Goal: Task Accomplishment & Management: Manage account settings

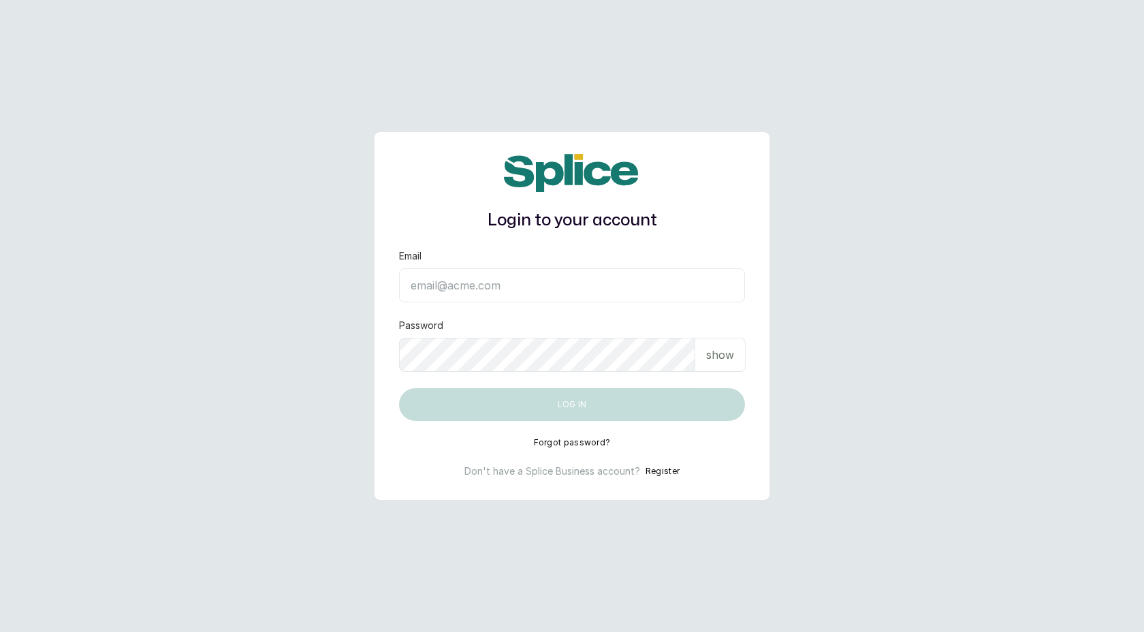
click at [483, 290] on input "Email" at bounding box center [572, 285] width 346 height 34
type input "layo@withsplice.com"
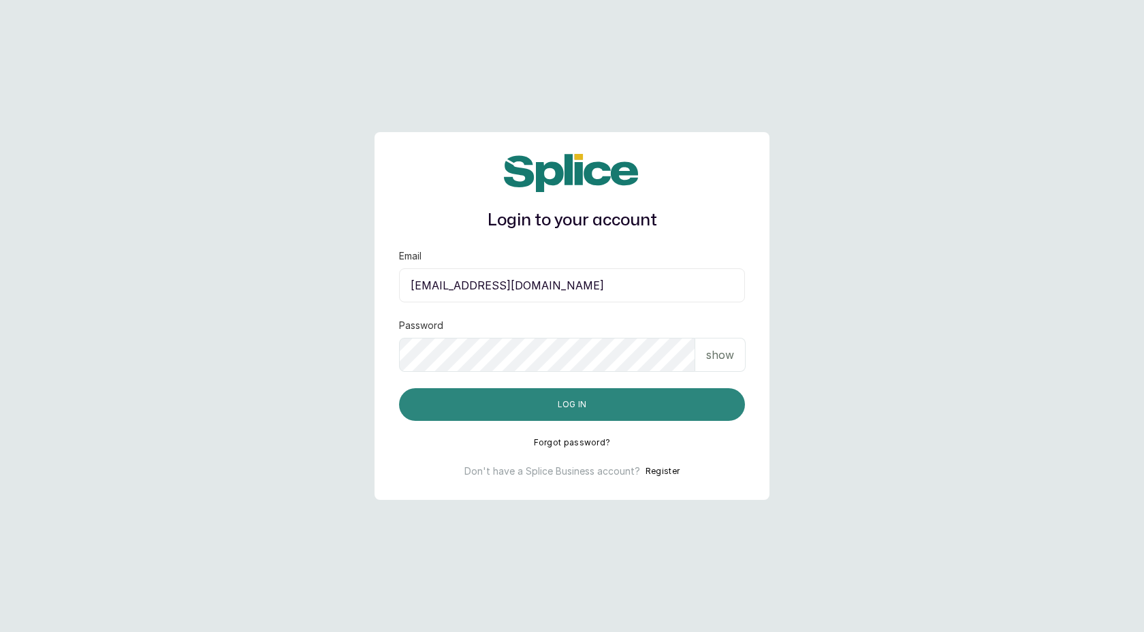
click at [570, 405] on button "Log in" at bounding box center [572, 404] width 346 height 33
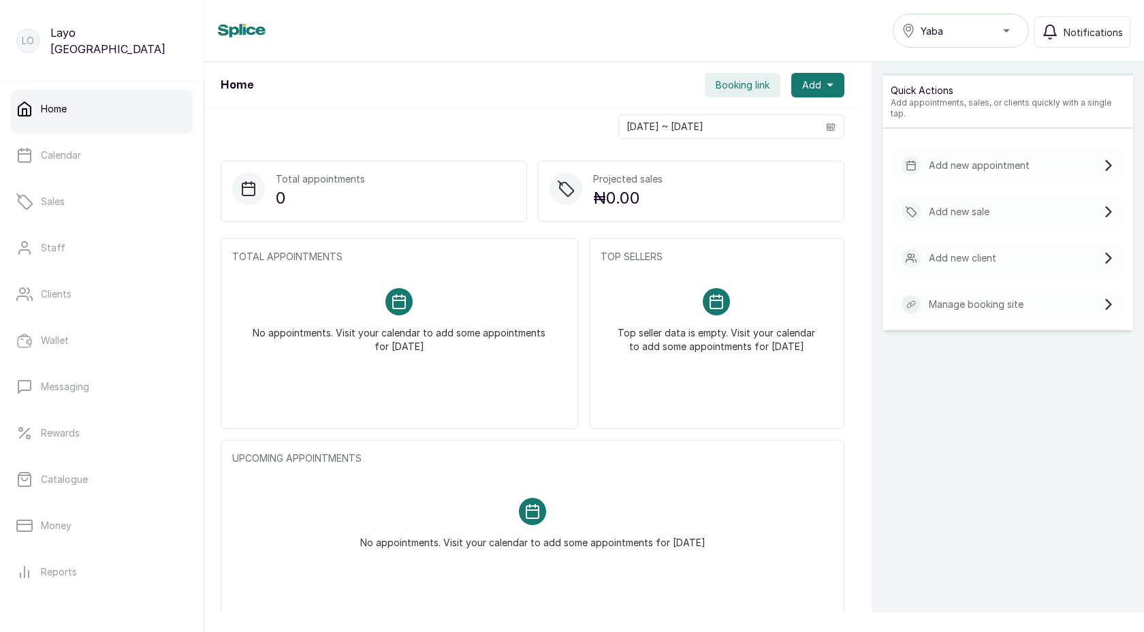
click at [957, 159] on p "Add new appointment" at bounding box center [979, 166] width 101 height 14
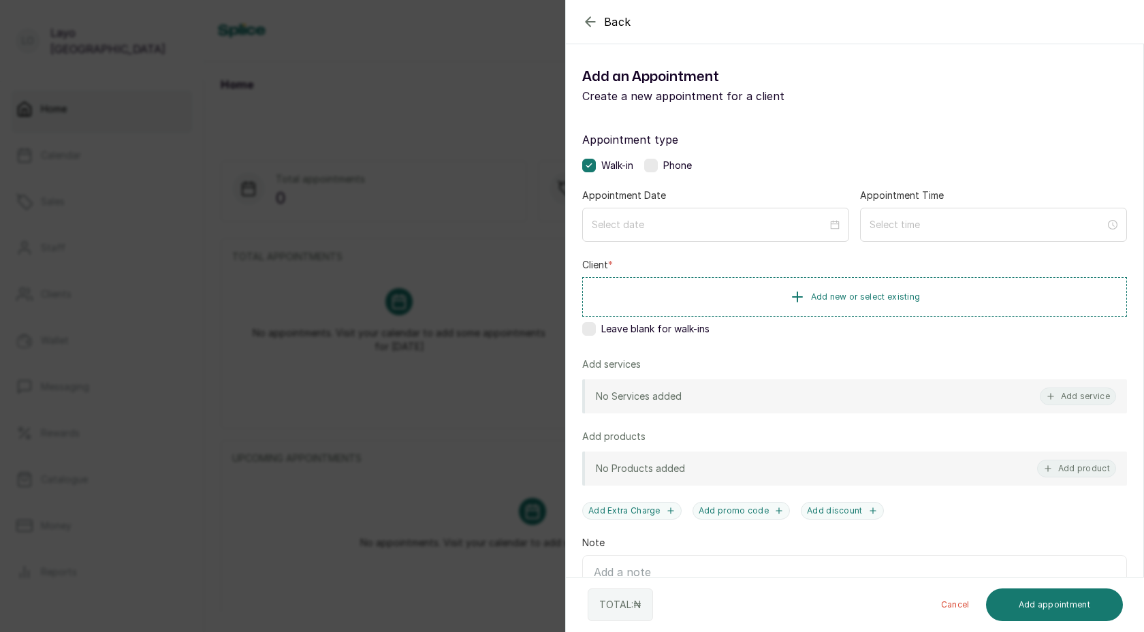
click at [446, 238] on div "Back Add Appointment Add an Appointment Create a new appointment for a client A…" at bounding box center [572, 316] width 1144 height 632
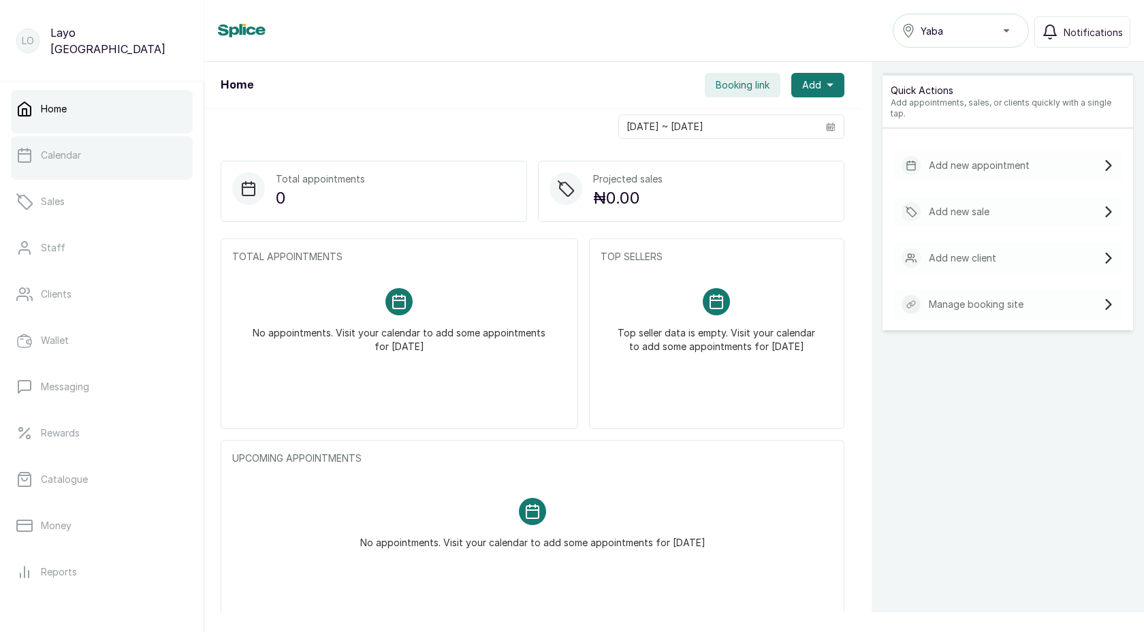
click at [74, 158] on p "Calendar" at bounding box center [61, 155] width 40 height 14
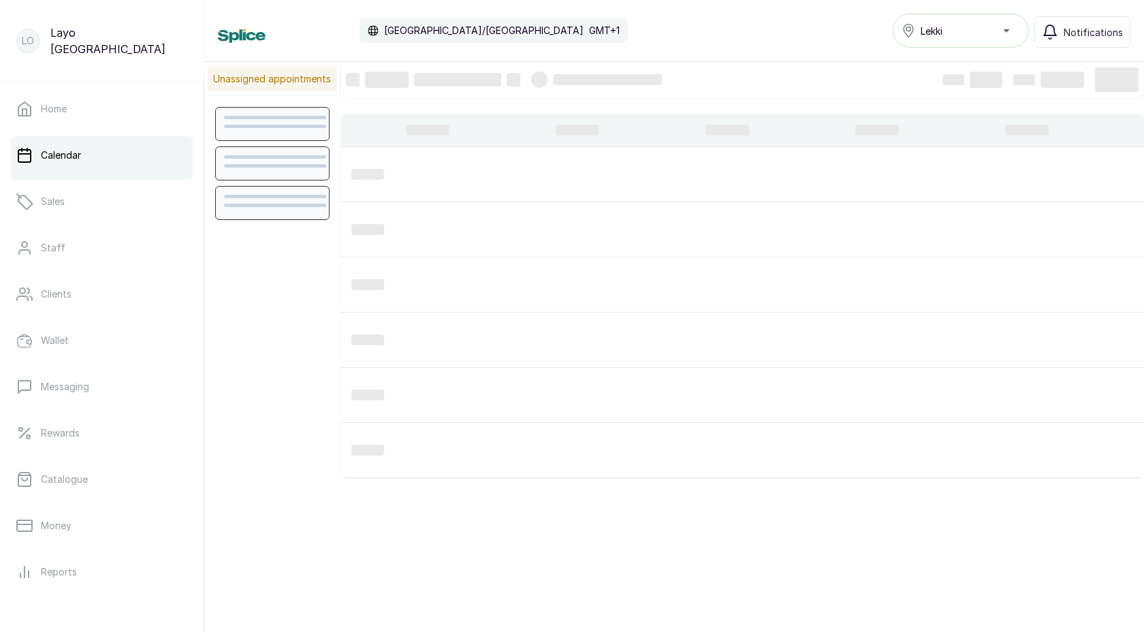
scroll to position [458, 0]
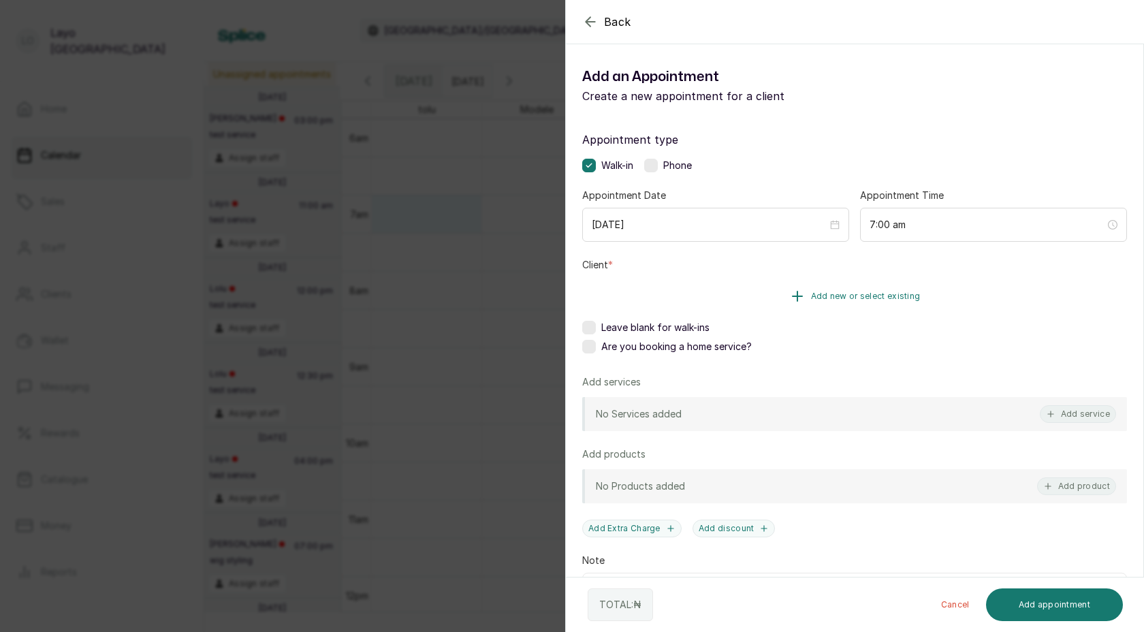
click at [741, 290] on button "Add new or select existing" at bounding box center [854, 296] width 545 height 38
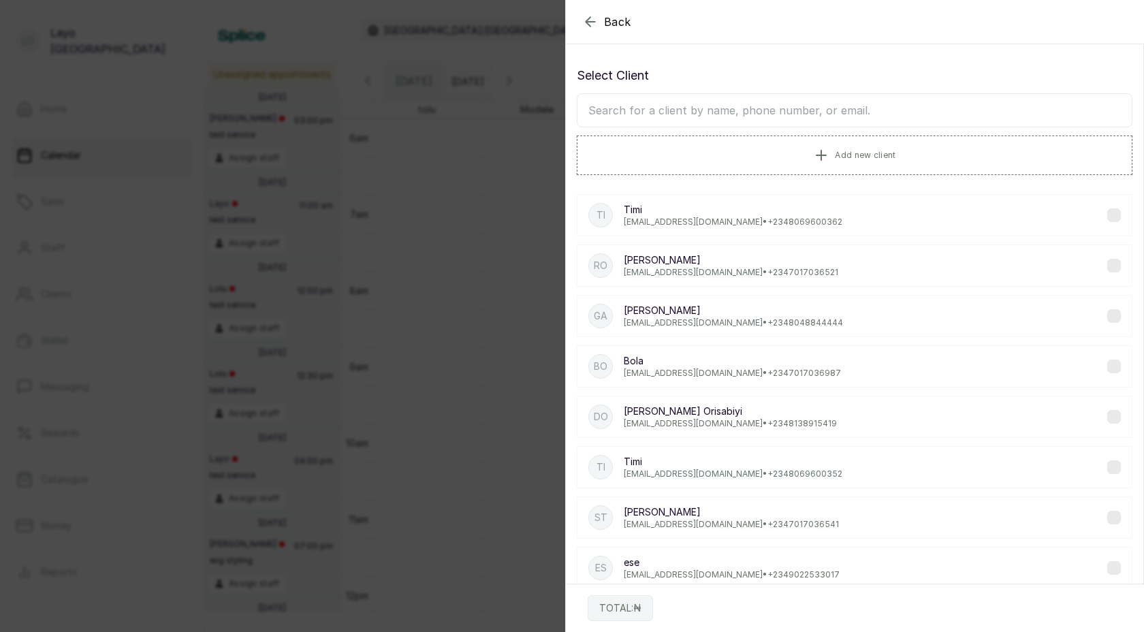
click at [653, 219] on p "lovedive@gmail.com • +234 8069600362" at bounding box center [733, 222] width 219 height 11
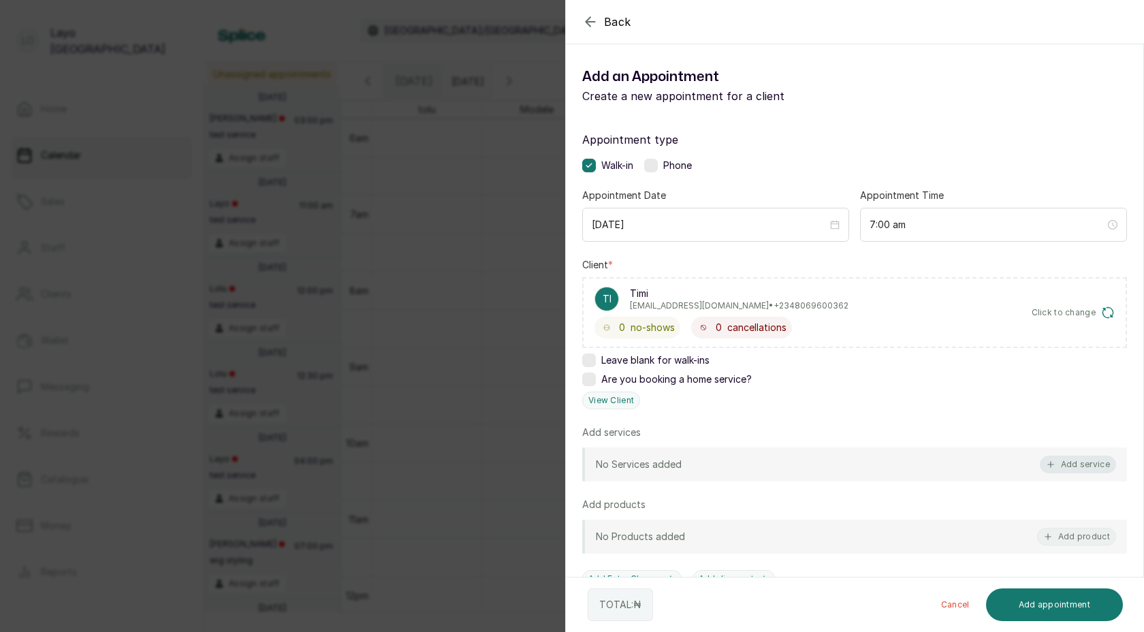
click at [1084, 460] on button "Add service" at bounding box center [1078, 465] width 76 height 18
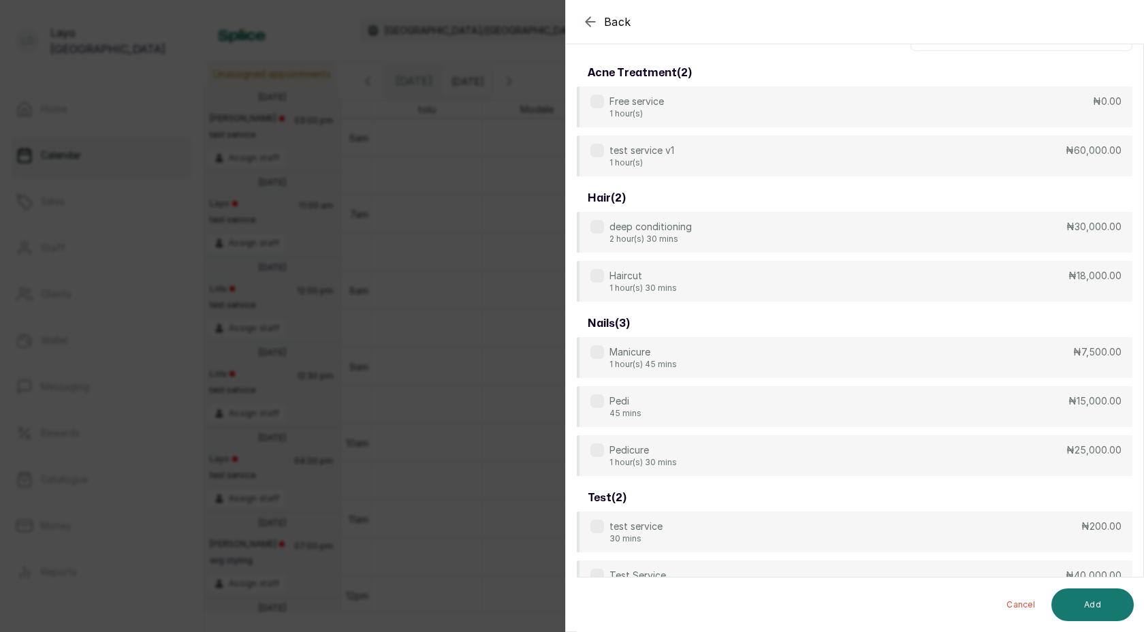
scroll to position [54, 0]
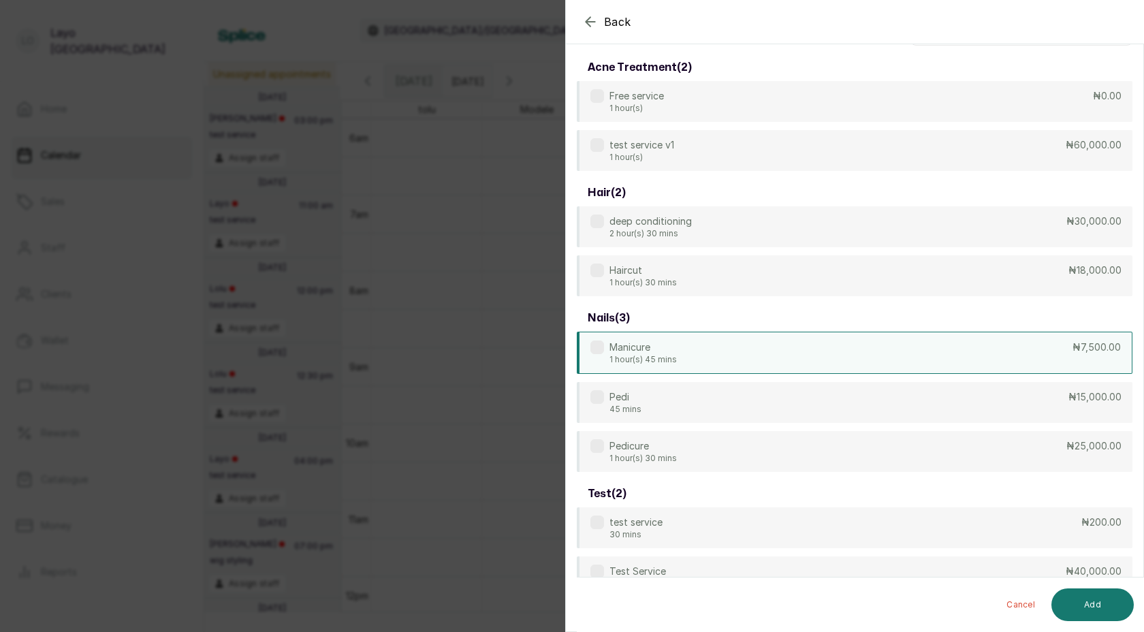
click at [723, 351] on div "Manicure 1 hour(s) 45 mins ₦7,500.00" at bounding box center [855, 353] width 556 height 42
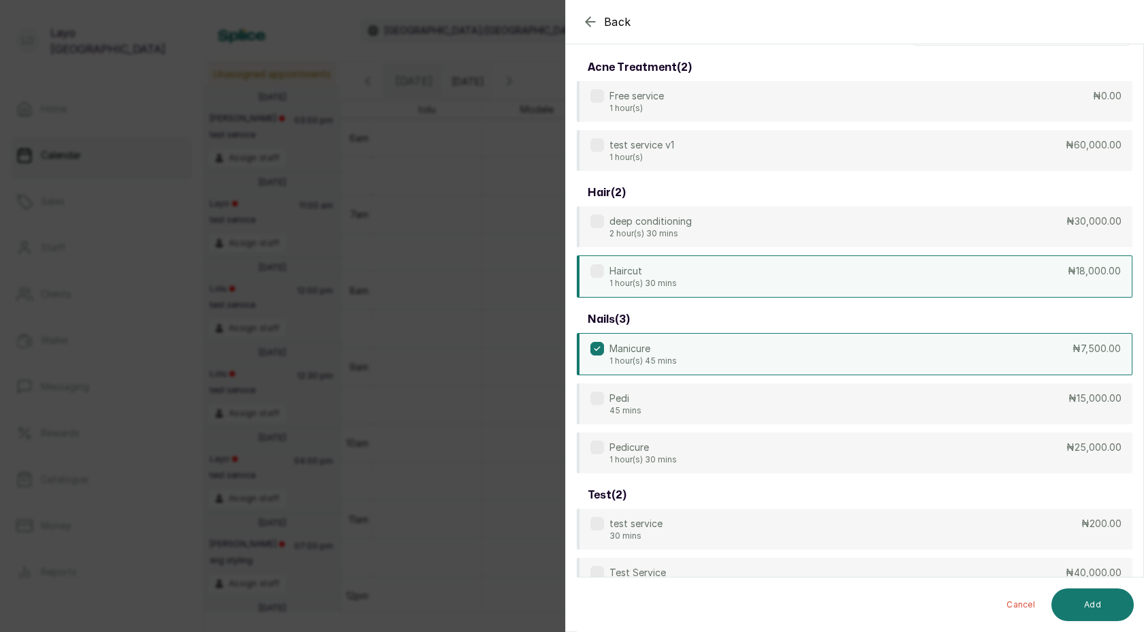
click at [680, 279] on div "Haircut 1 hour(s) 30 mins ₦18,000.00" at bounding box center [855, 276] width 556 height 42
click at [1106, 606] on button "Add" at bounding box center [1093, 605] width 82 height 33
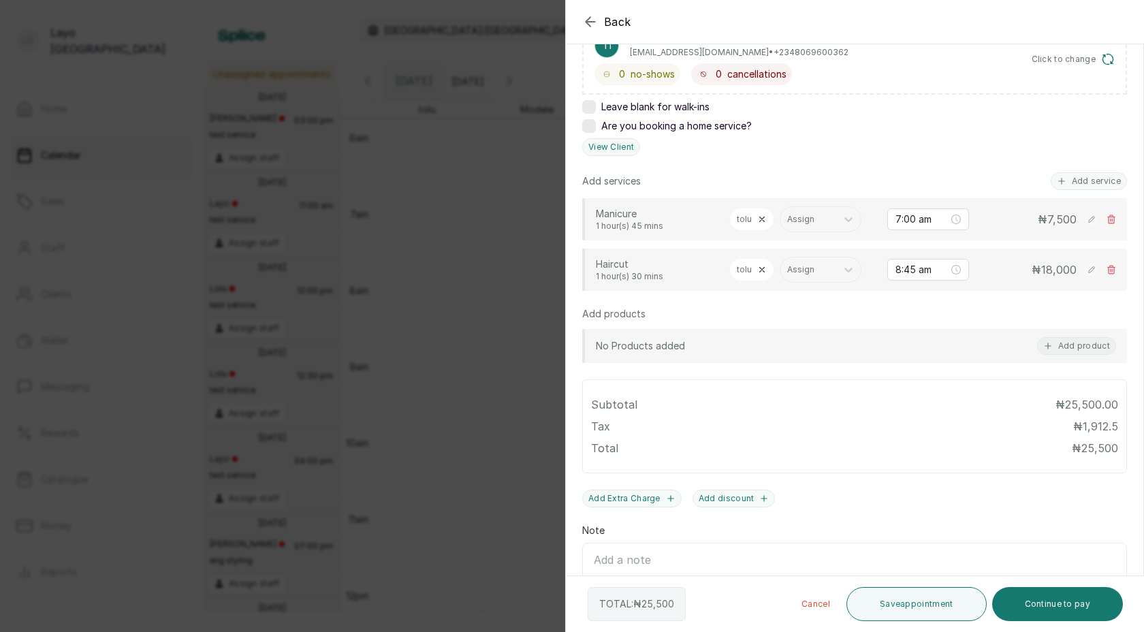
scroll to position [261, 0]
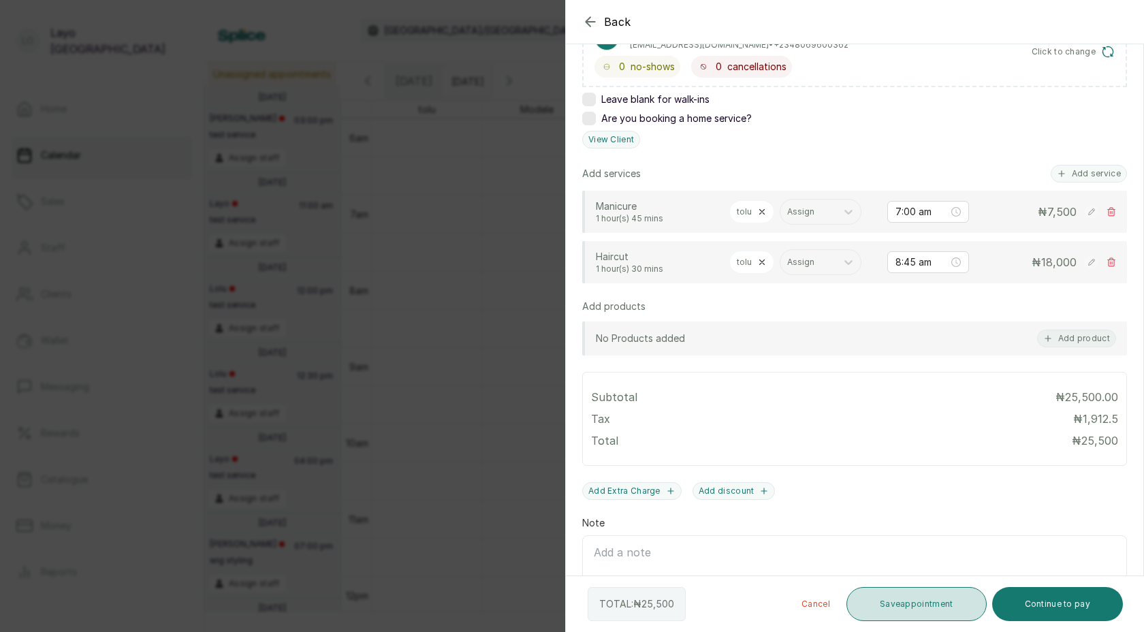
click at [910, 601] on button "Save appointment" at bounding box center [917, 604] width 140 height 34
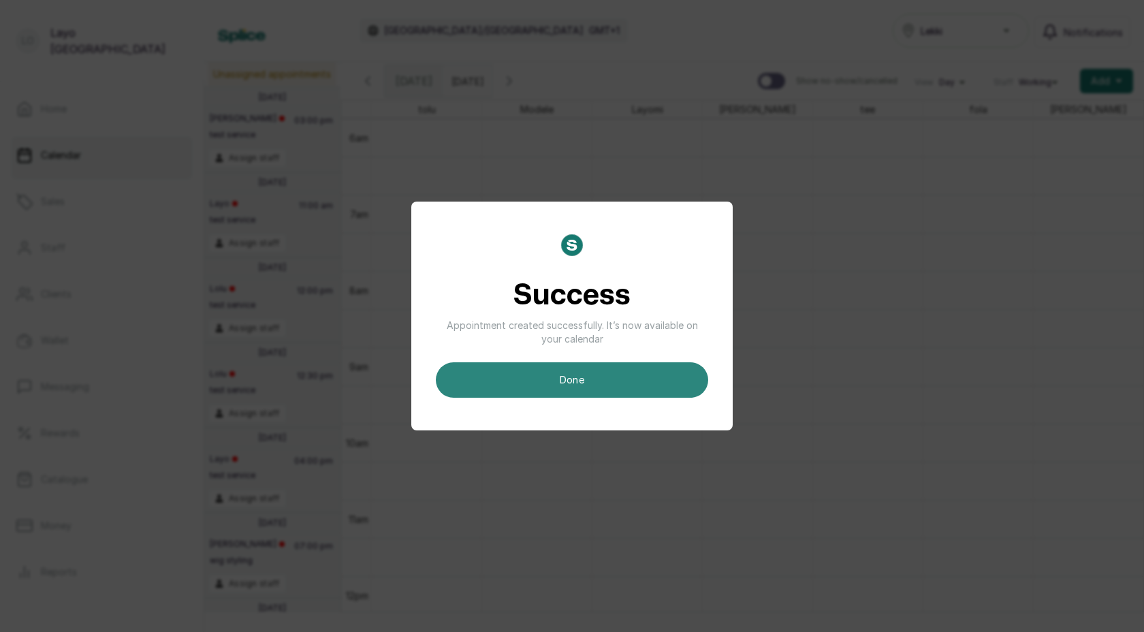
click at [591, 384] on button "done" at bounding box center [572, 379] width 272 height 35
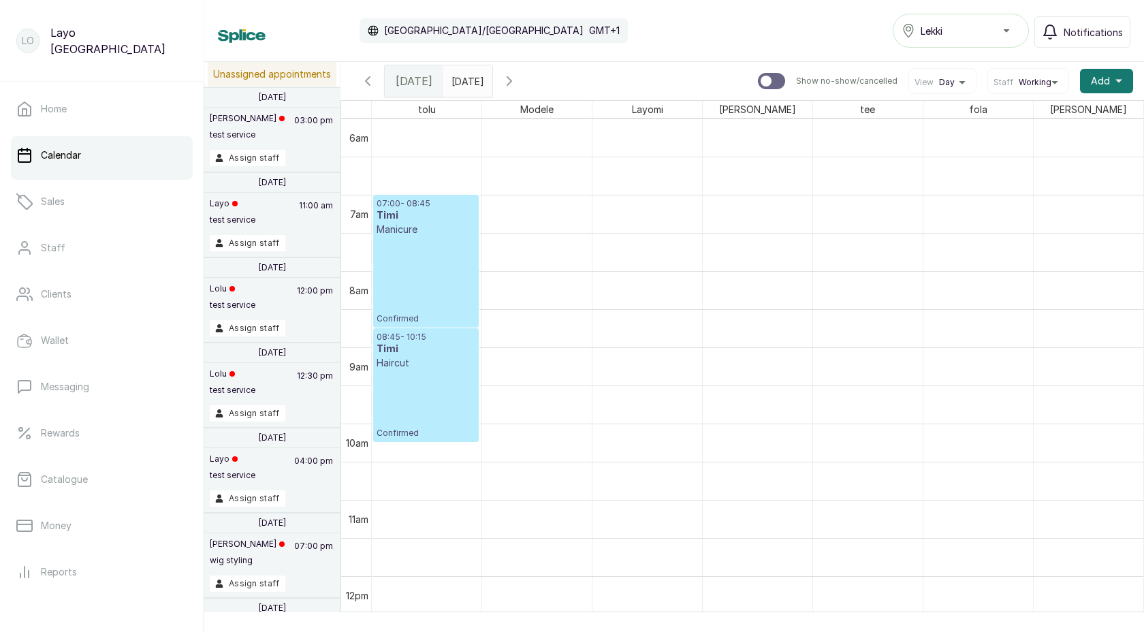
click at [422, 289] on p "Confirmed" at bounding box center [426, 280] width 99 height 88
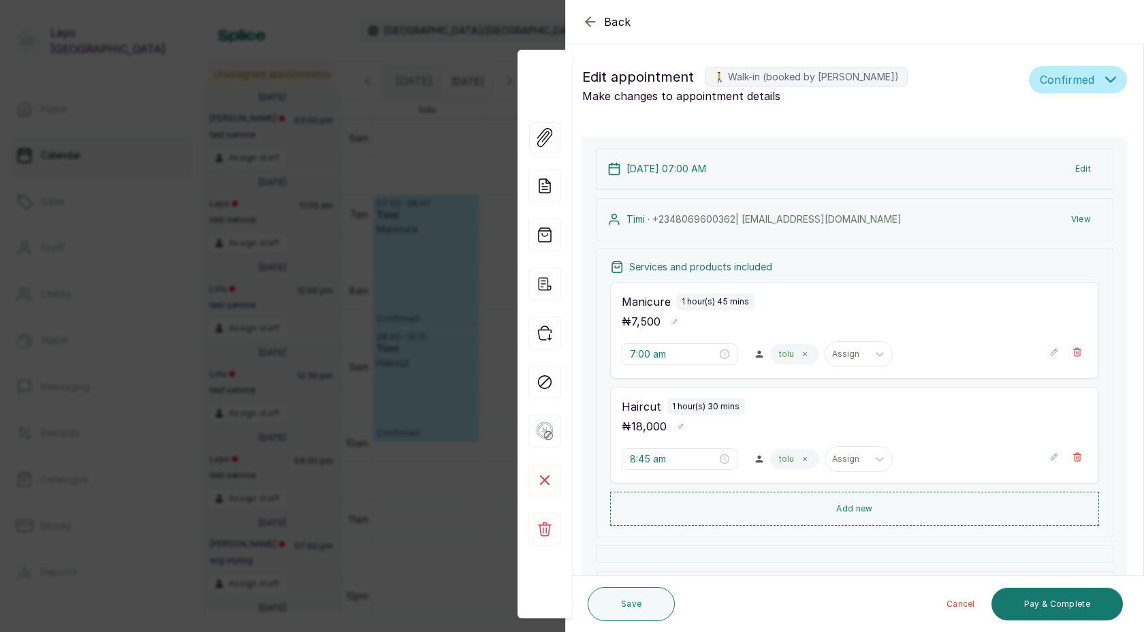
click at [462, 282] on div "Back Appointment Details Edit appointment 🚶 Walk-in (booked by Layo Ogunbanwo) …" at bounding box center [572, 316] width 1144 height 632
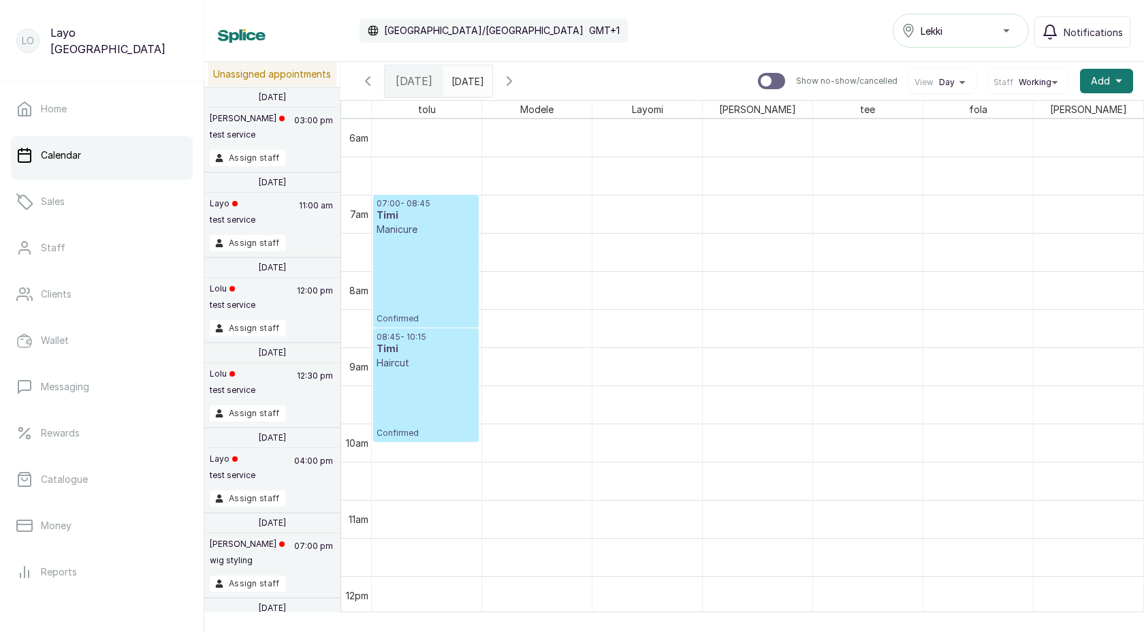
click at [428, 342] on p "08:45 - 10:15" at bounding box center [426, 337] width 99 height 11
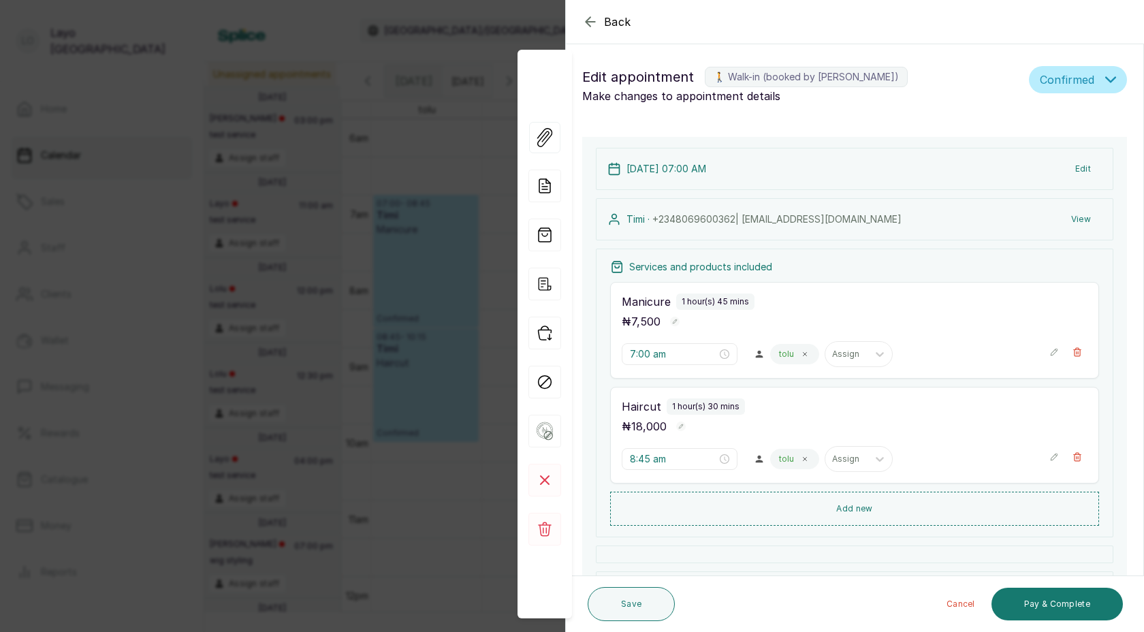
click at [347, 271] on div "Back Appointment Details Edit appointment 🚶 Walk-in (booked by Layo Ogunbanwo) …" at bounding box center [572, 316] width 1144 height 632
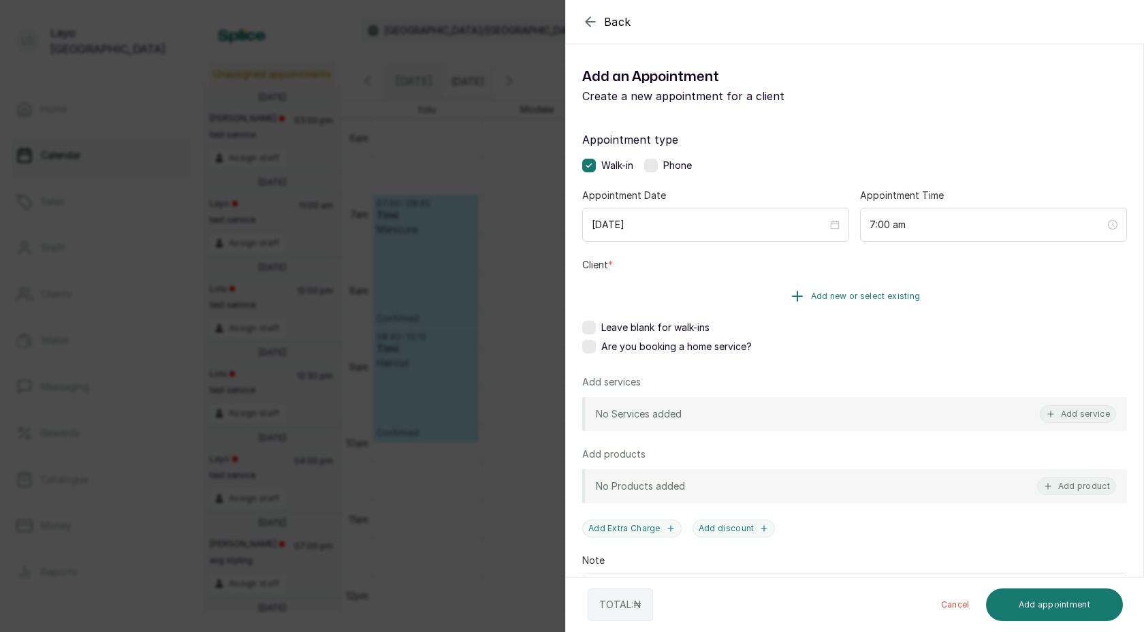
click at [796, 294] on icon "button" at bounding box center [797, 296] width 16 height 16
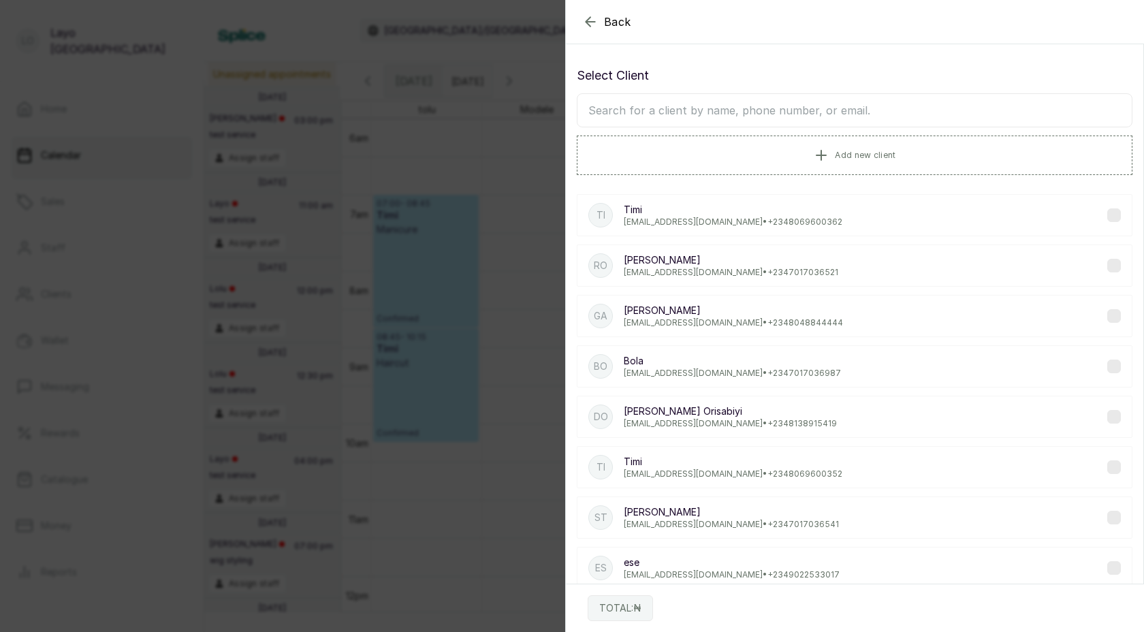
click at [664, 260] on p "Rosemary" at bounding box center [731, 260] width 215 height 14
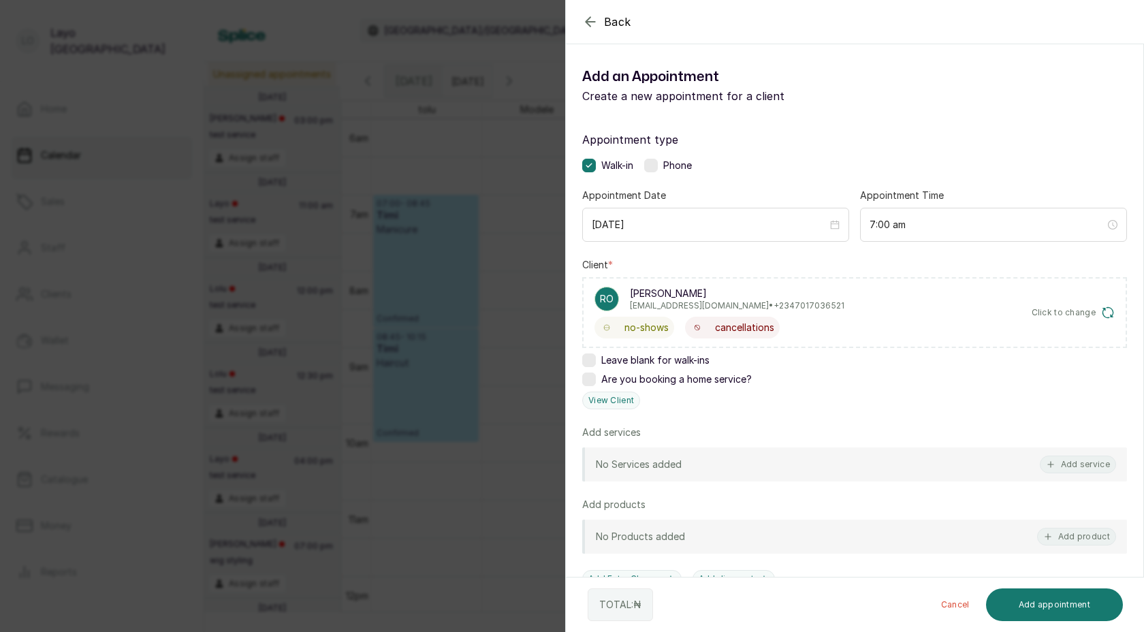
scroll to position [108, 0]
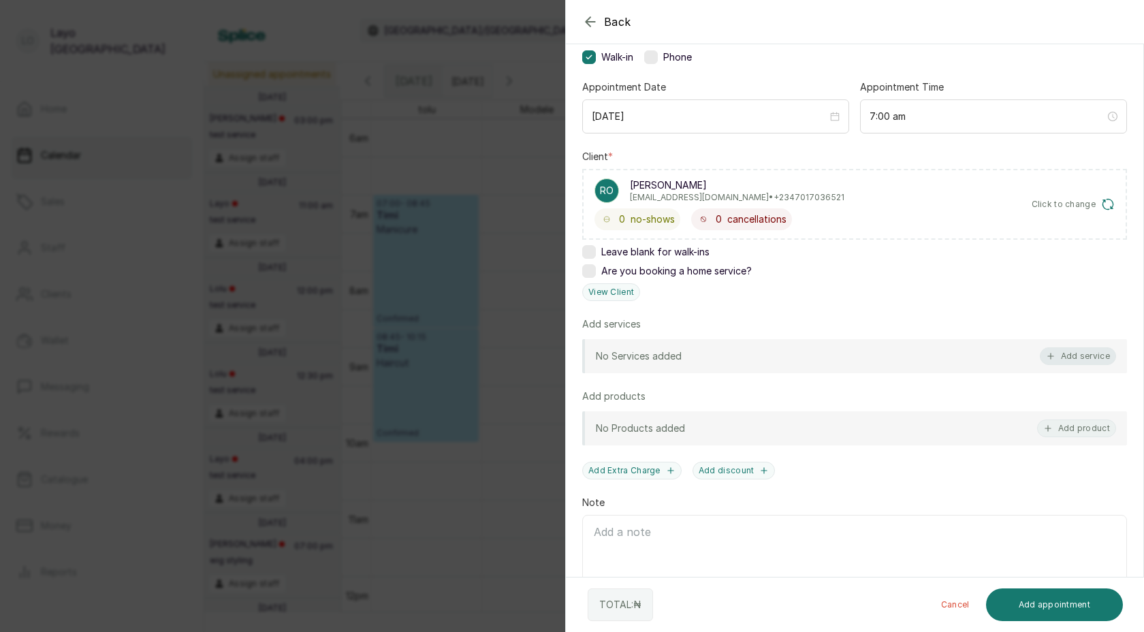
click at [1059, 356] on button "Add service" at bounding box center [1078, 356] width 76 height 18
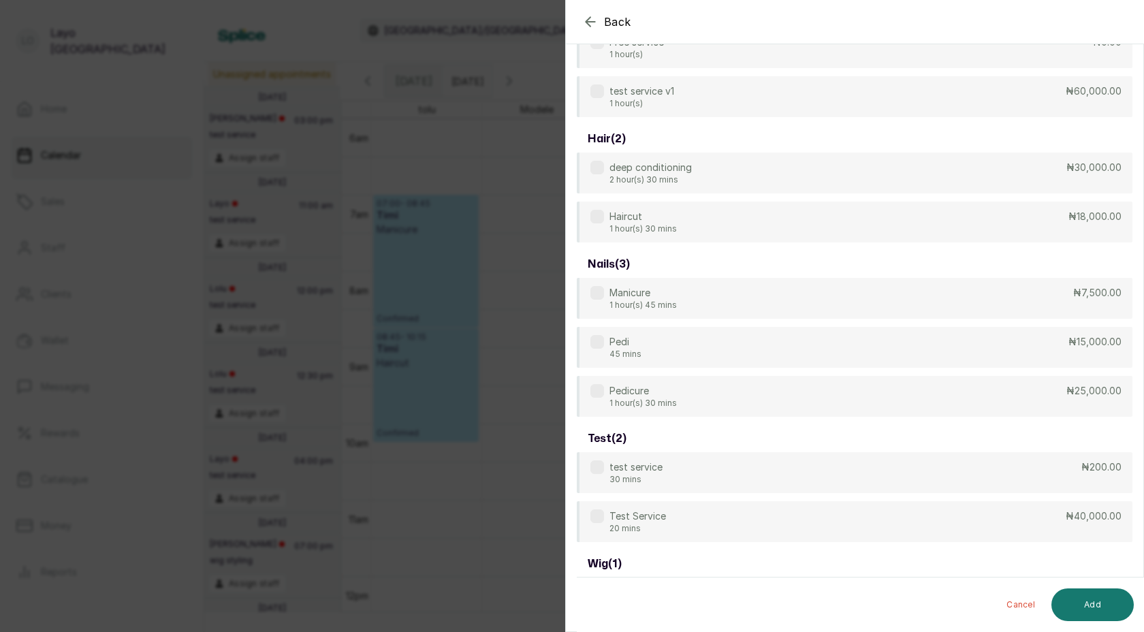
scroll to position [54, 0]
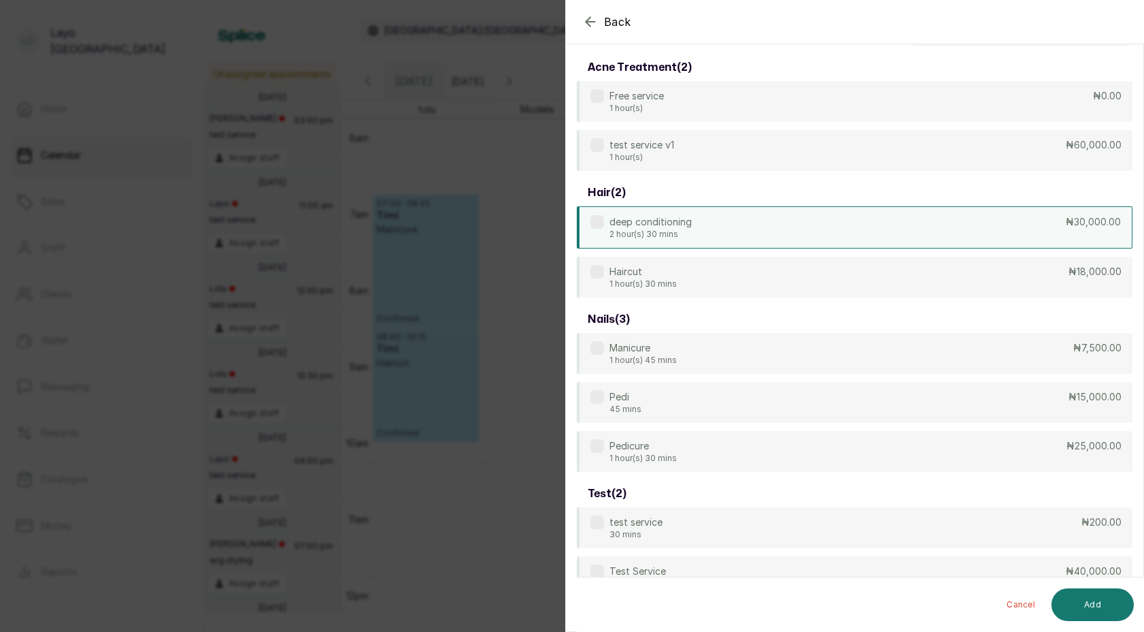
click at [695, 233] on div "deep conditioning 2 hour(s) 30 mins ₦30,000.00" at bounding box center [855, 227] width 556 height 42
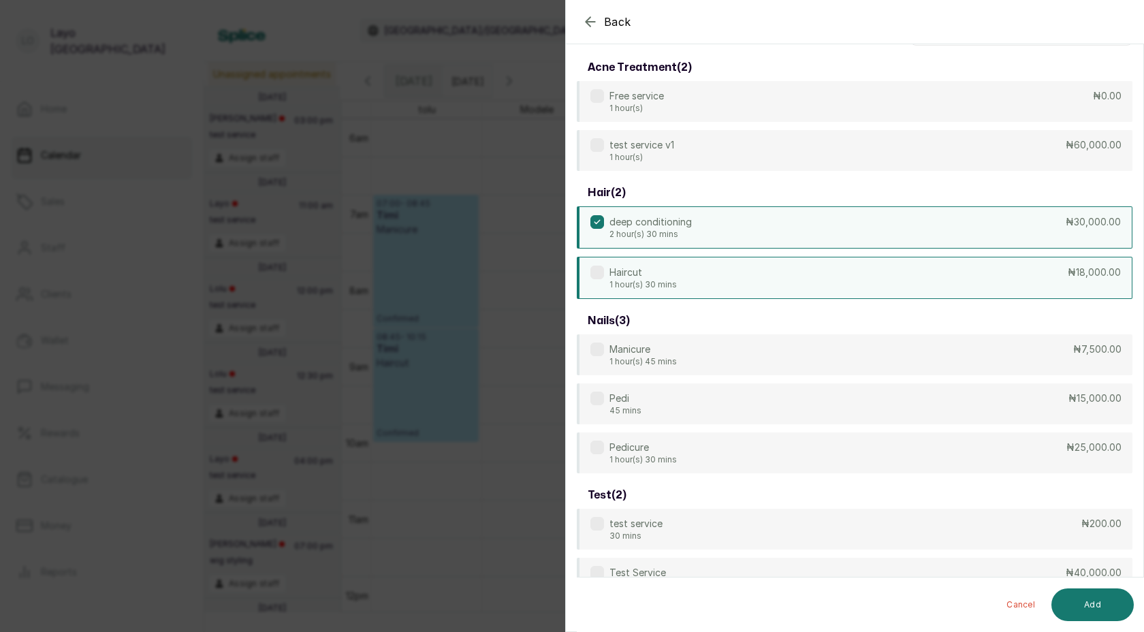
click at [686, 286] on div "Haircut 1 hour(s) 30 mins ₦18,000.00" at bounding box center [855, 278] width 556 height 42
click at [1095, 599] on button "Add" at bounding box center [1093, 605] width 82 height 33
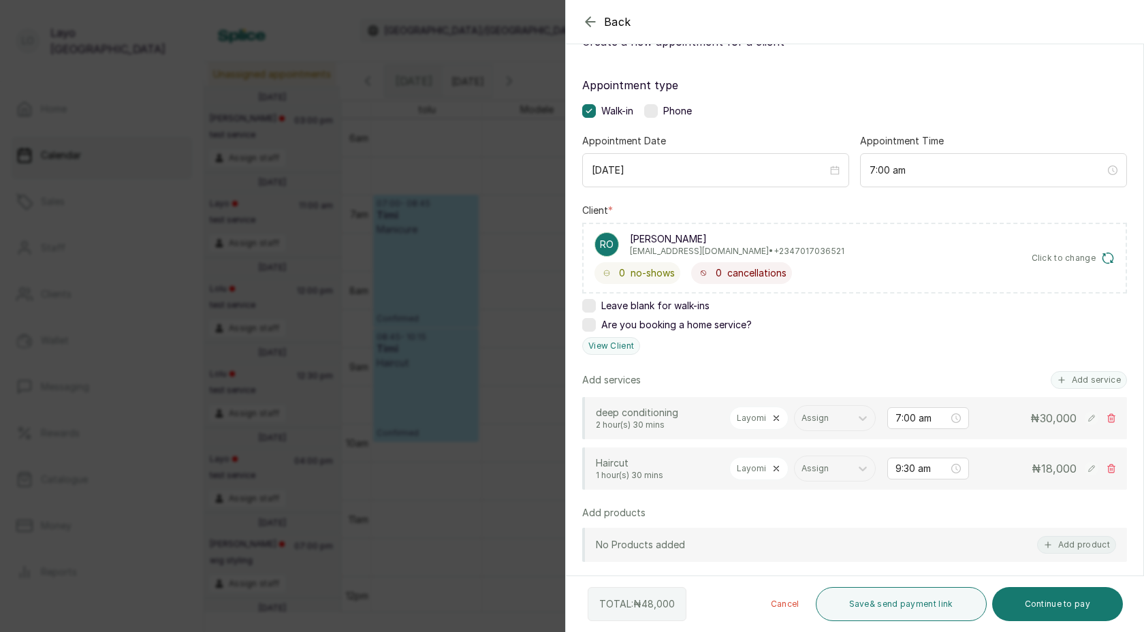
click at [776, 467] on icon at bounding box center [776, 469] width 5 height 5
click at [757, 471] on div at bounding box center [758, 468] width 42 height 12
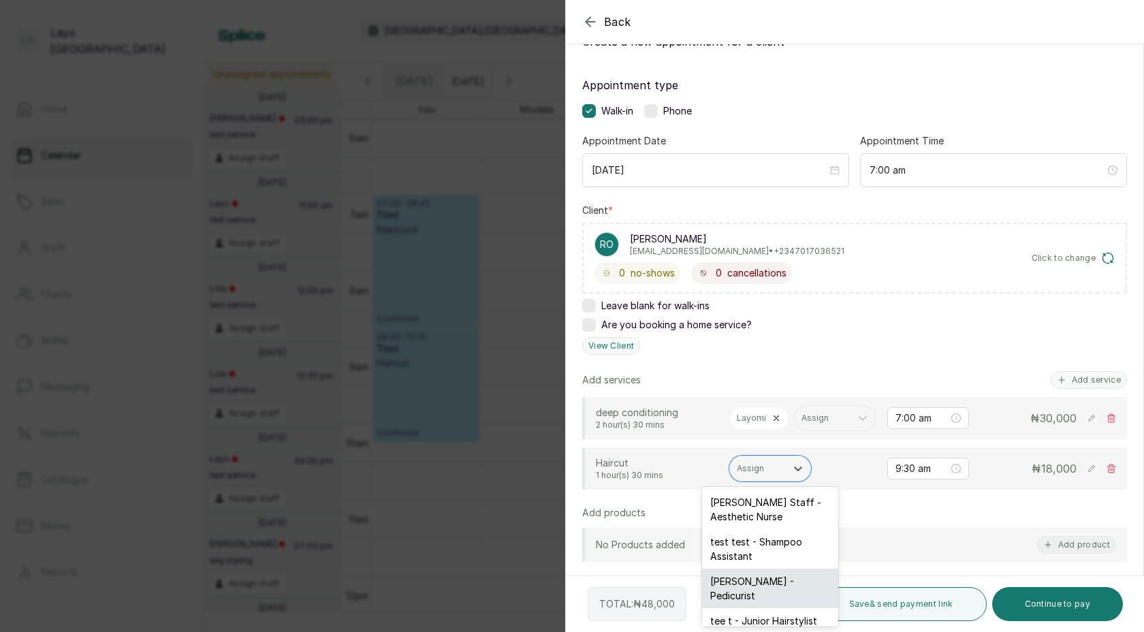
click at [766, 579] on div "fola pearl - Pedicurist" at bounding box center [770, 589] width 136 height 40
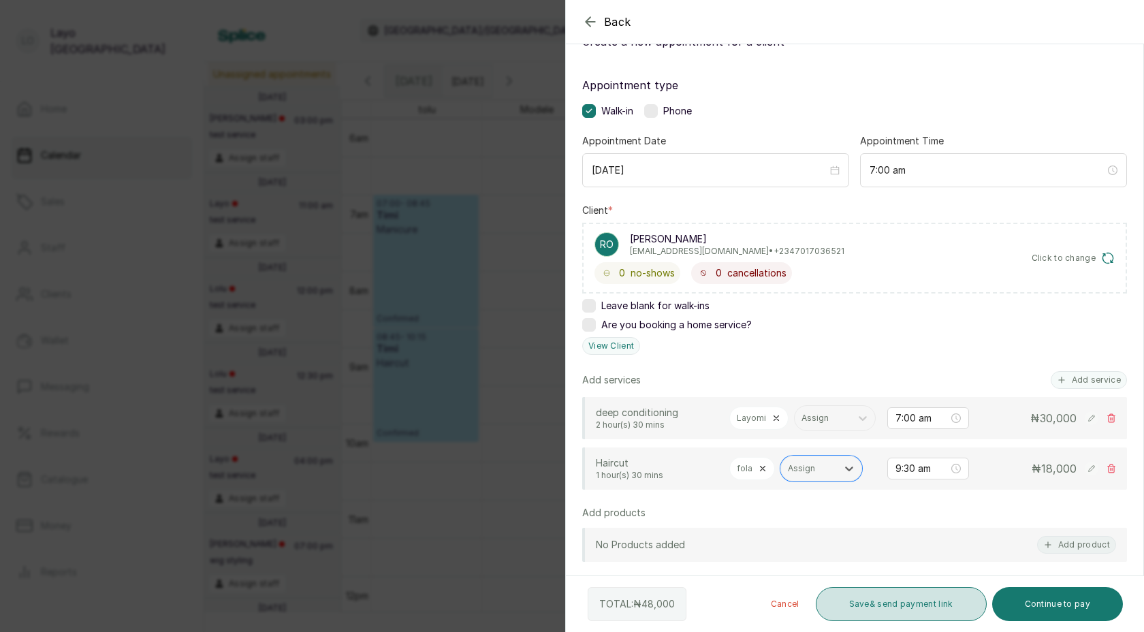
click at [883, 616] on button "Save & send payment link" at bounding box center [901, 604] width 171 height 34
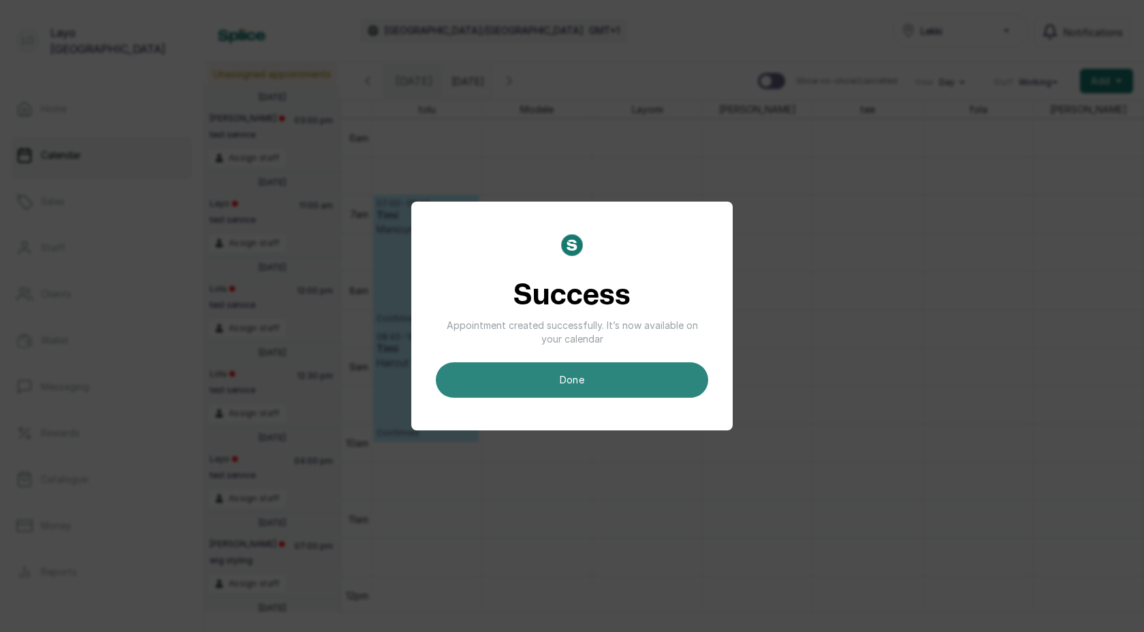
click at [610, 379] on button "done" at bounding box center [572, 379] width 272 height 35
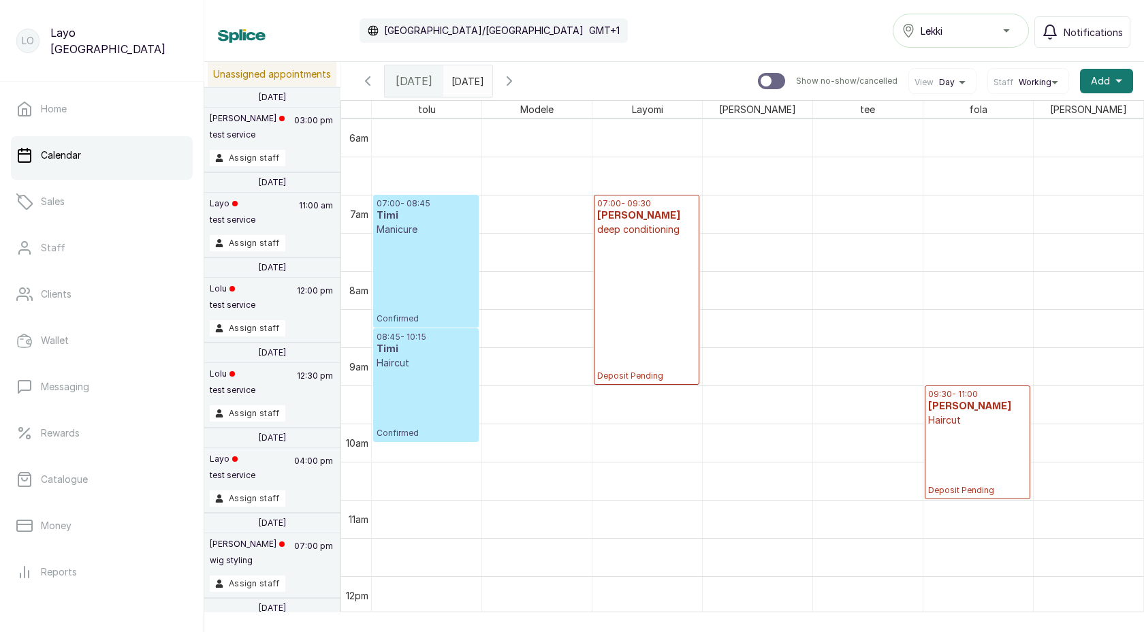
click at [424, 276] on p "Confirmed" at bounding box center [426, 280] width 99 height 88
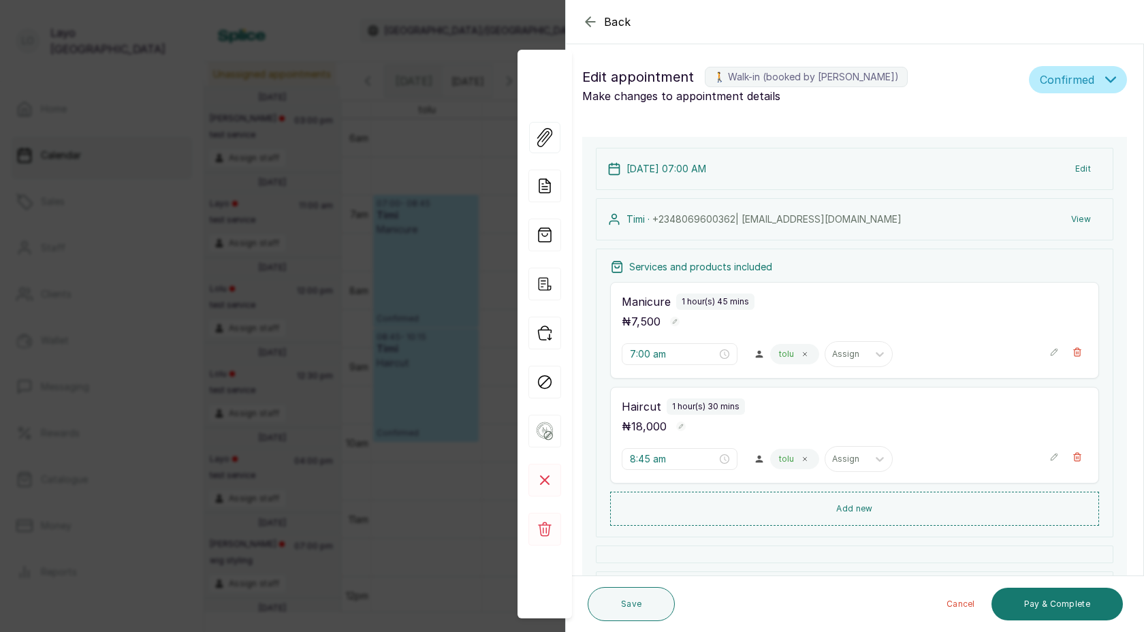
click at [461, 145] on div "Back Appointment Details Edit appointment 🚶 Walk-in (booked by Layo Ogunbanwo) …" at bounding box center [572, 316] width 1144 height 632
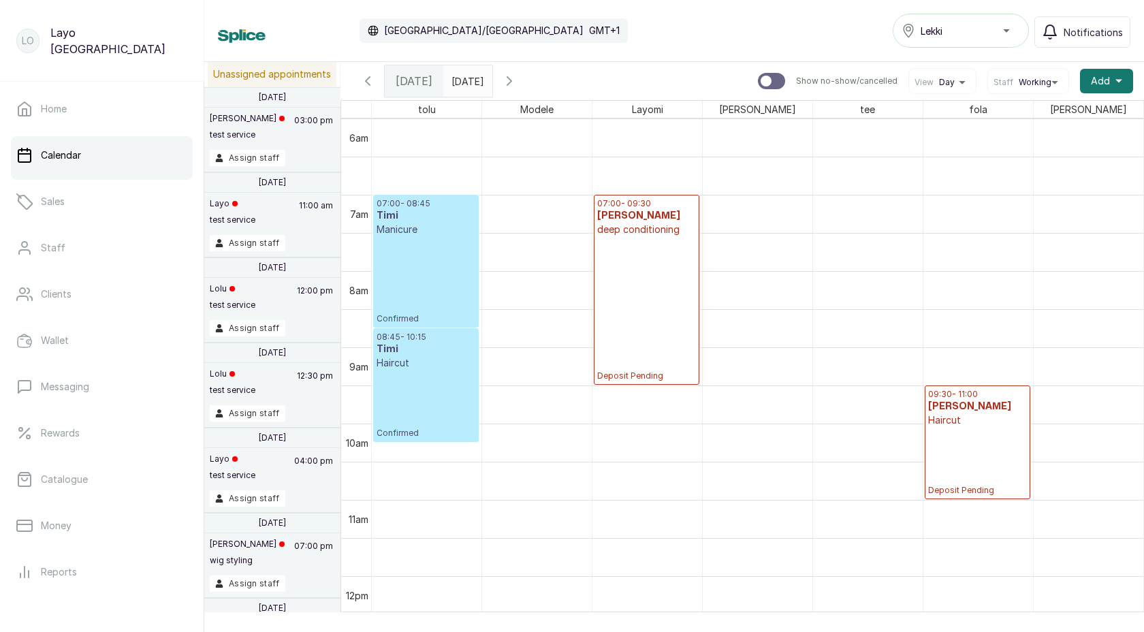
click at [693, 275] on p "Deposit Pending" at bounding box center [646, 308] width 99 height 145
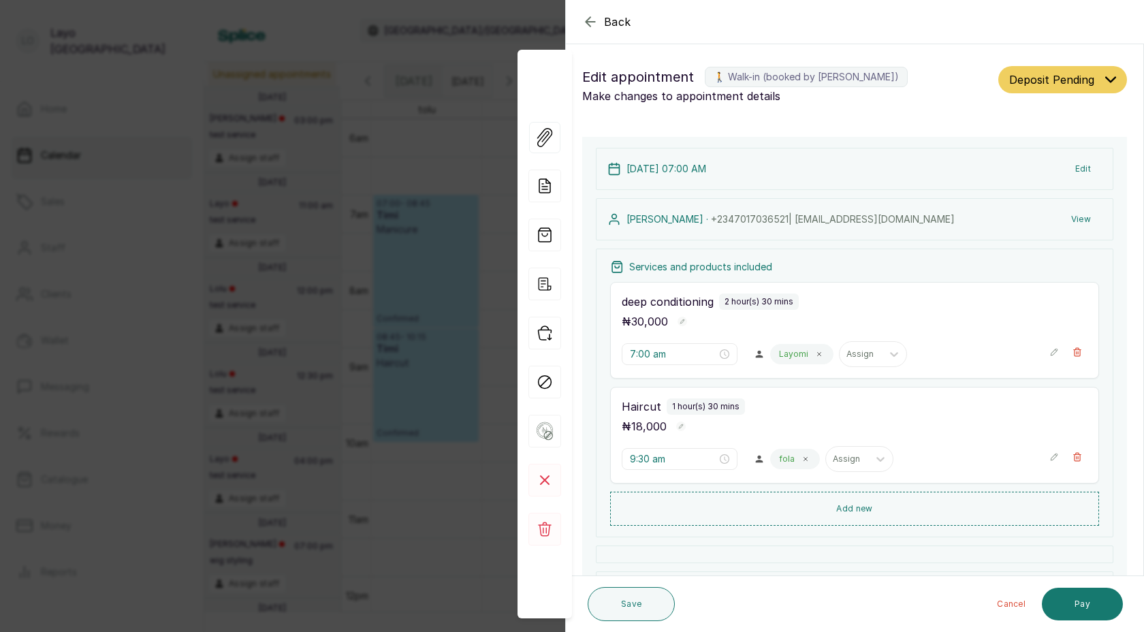
click at [373, 316] on div "Back Appointment Details Edit appointment 🚶 Walk-in (booked by Layo Ogunbanwo) …" at bounding box center [572, 316] width 1144 height 632
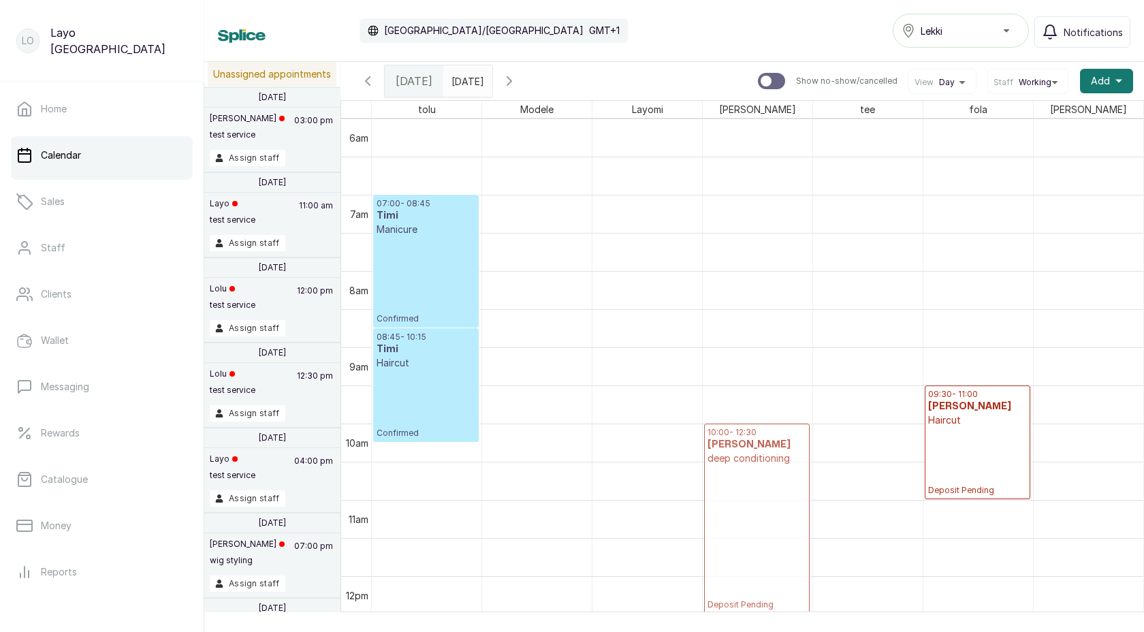
drag, startPoint x: 646, startPoint y: 236, endPoint x: 780, endPoint y: 482, distance: 280.4
click at [780, 482] on tr "07:00 - 08:45 Timi Manicure Confirmed 08:45 - 10:15 Timi Haircut Confirmed 19:0…" at bounding box center [758, 576] width 772 height 1831
click at [997, 405] on h3 "Rosemary" at bounding box center [977, 407] width 99 height 14
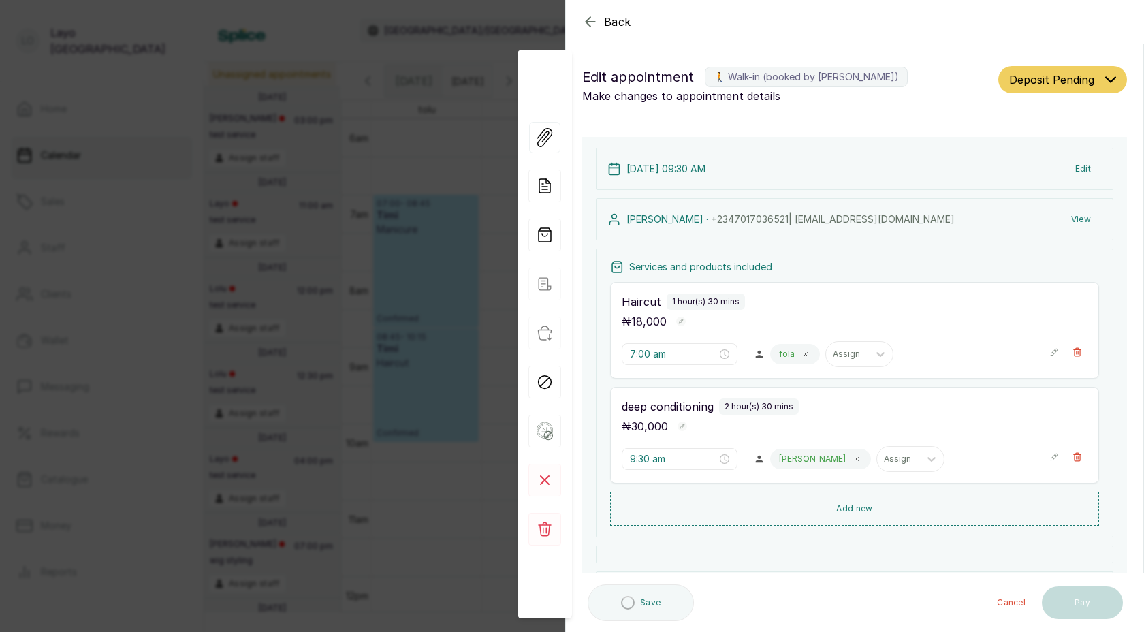
type input "9:30 am"
type input "10:00 am"
click at [383, 420] on div "Back Appointment Details Edit appointment 🚶 Walk-in (booked by Layo Ogunbanwo) …" at bounding box center [572, 316] width 1144 height 632
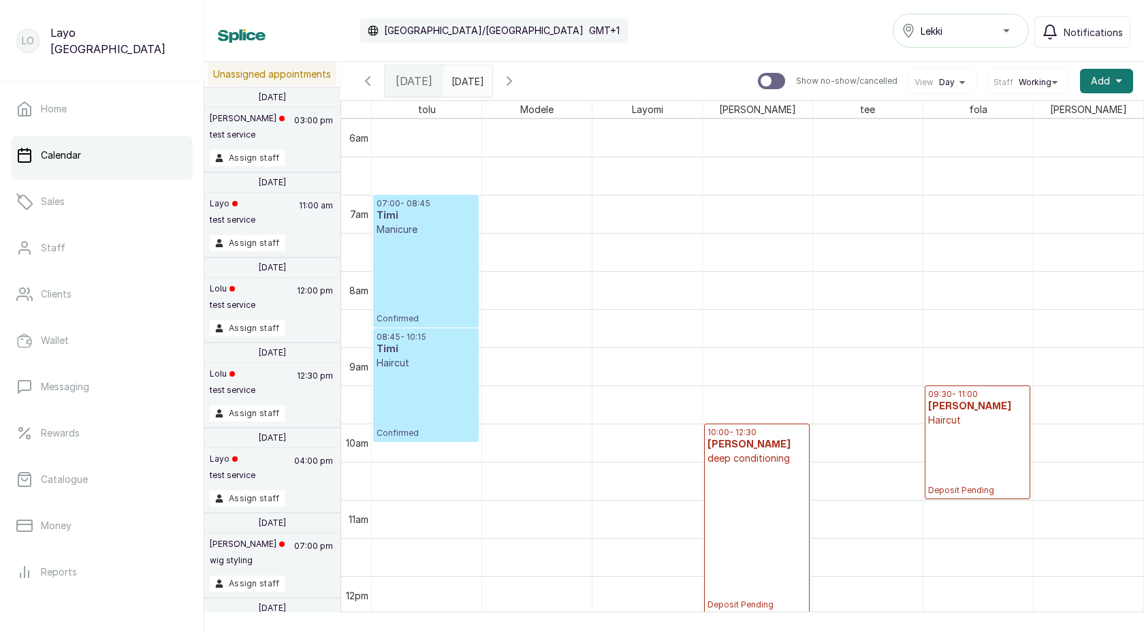
click at [424, 264] on p "Confirmed" at bounding box center [426, 280] width 99 height 88
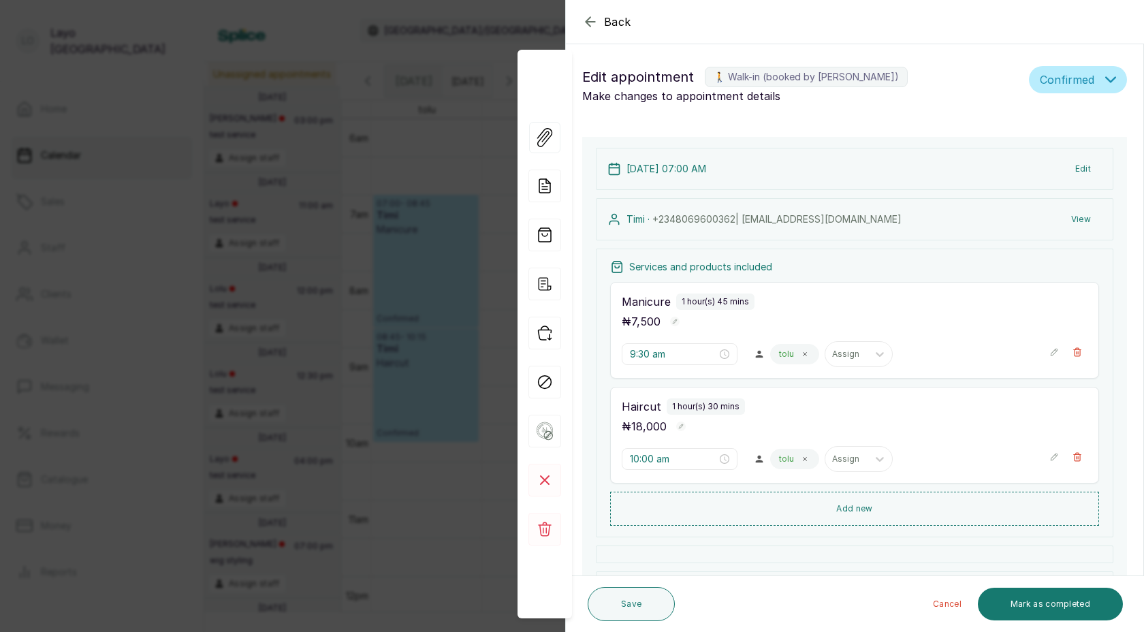
type input "7:00 am"
type input "8:45 am"
click at [452, 164] on div "Back Appointment Details Edit appointment 🚶 Walk-in (booked by Layo Ogunbanwo) …" at bounding box center [572, 316] width 1144 height 632
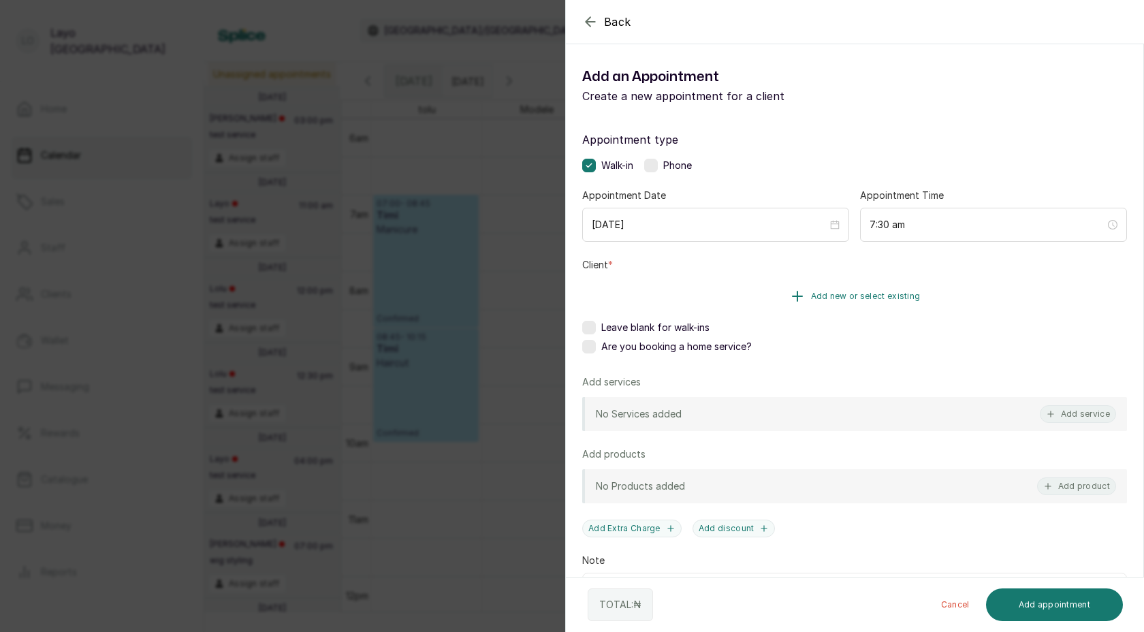
click at [815, 295] on span "Add new or select existing" at bounding box center [866, 296] width 110 height 11
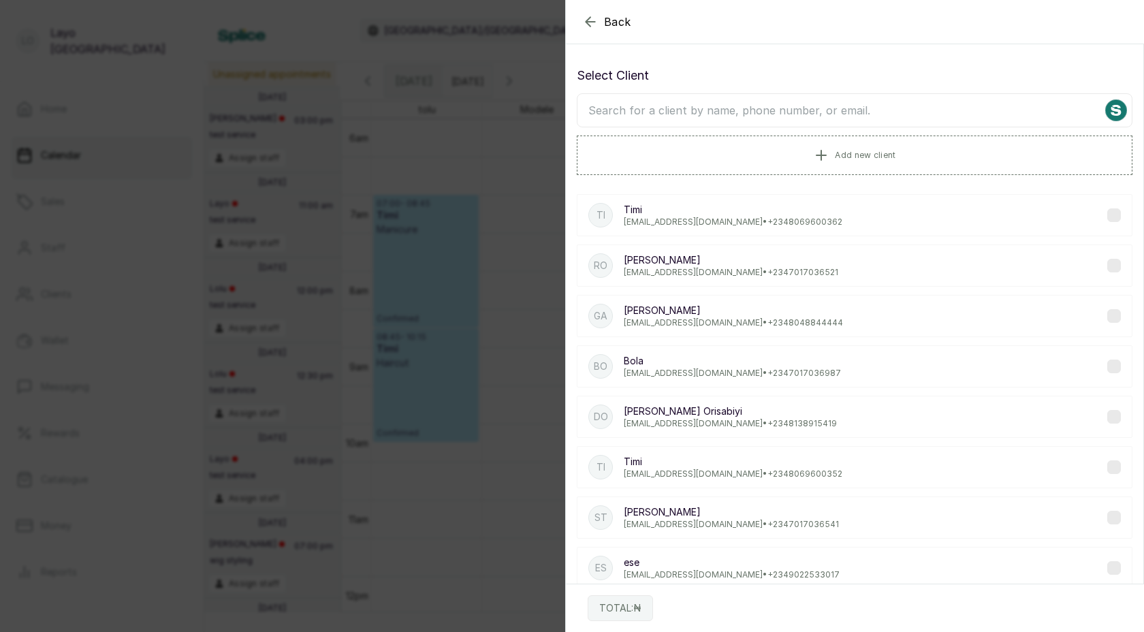
click at [678, 457] on p "Timi" at bounding box center [733, 462] width 219 height 14
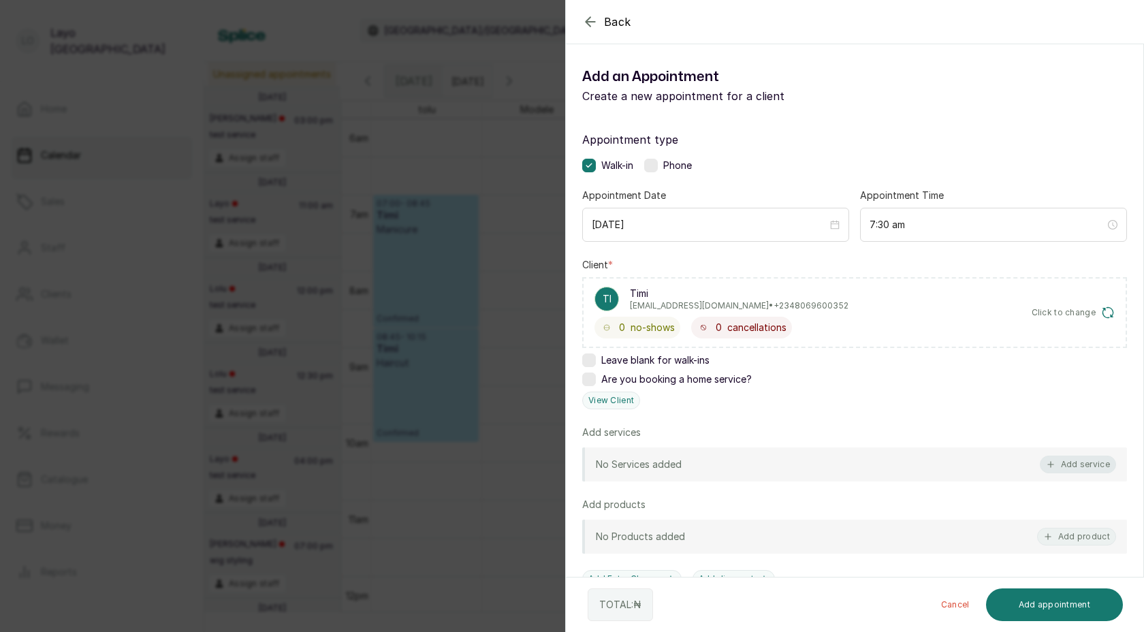
click at [1083, 459] on button "Add service" at bounding box center [1078, 465] width 76 height 18
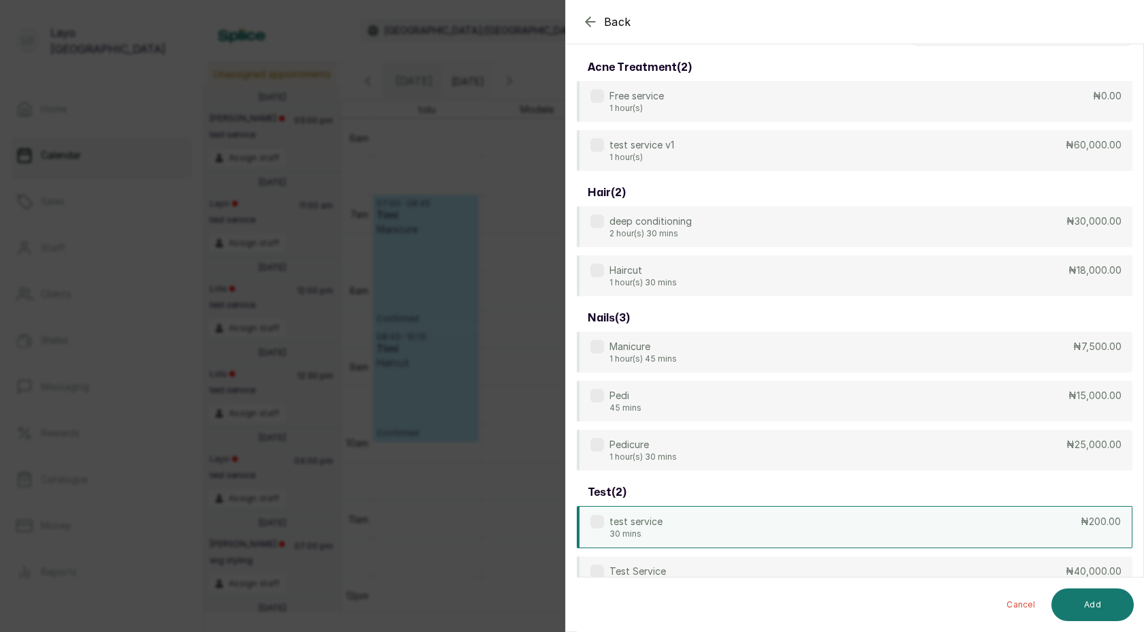
click at [693, 516] on div "test service 30 mins ₦200.00" at bounding box center [855, 527] width 556 height 42
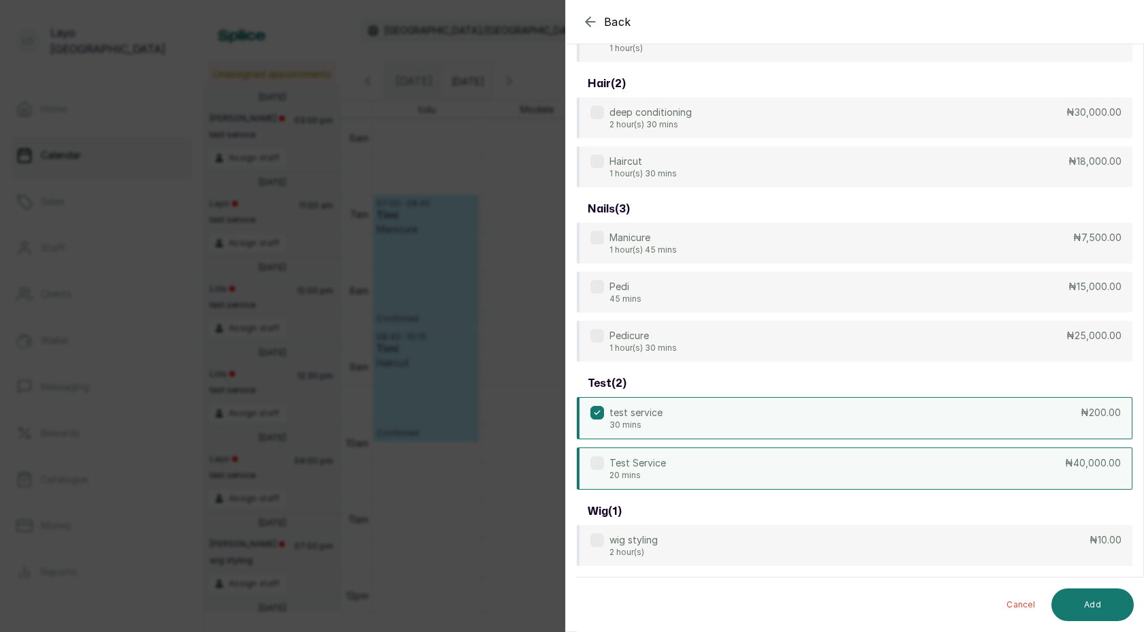
scroll to position [163, 0]
click at [685, 471] on div "Test Service 20 mins ₦40,000.00" at bounding box center [855, 469] width 556 height 42
click at [1110, 607] on button "Add" at bounding box center [1093, 605] width 82 height 33
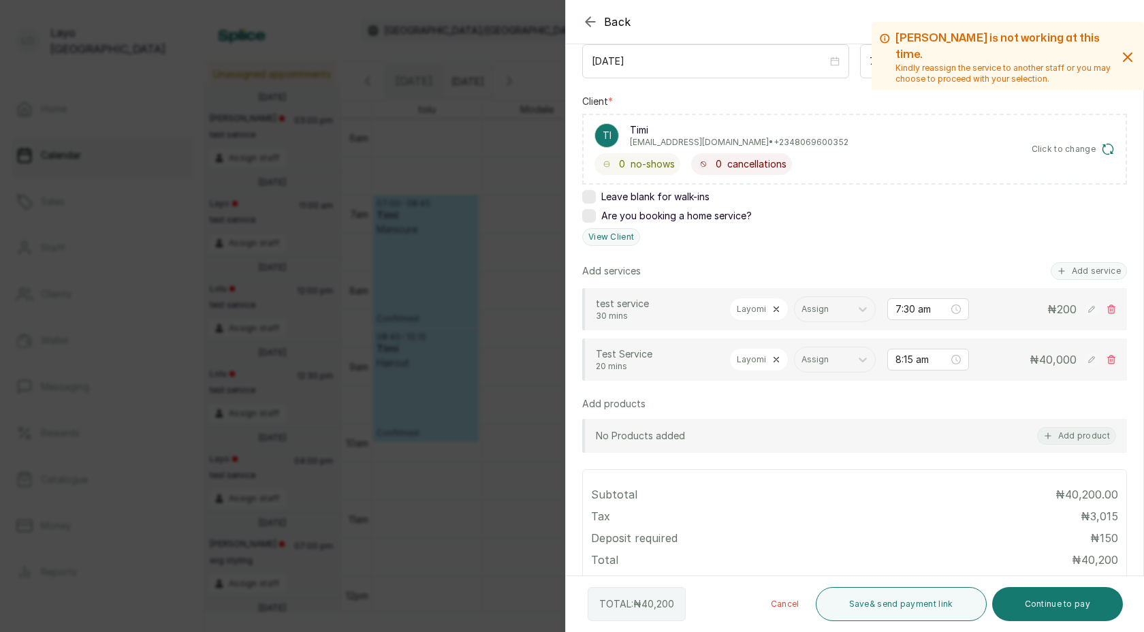
scroll to position [318, 0]
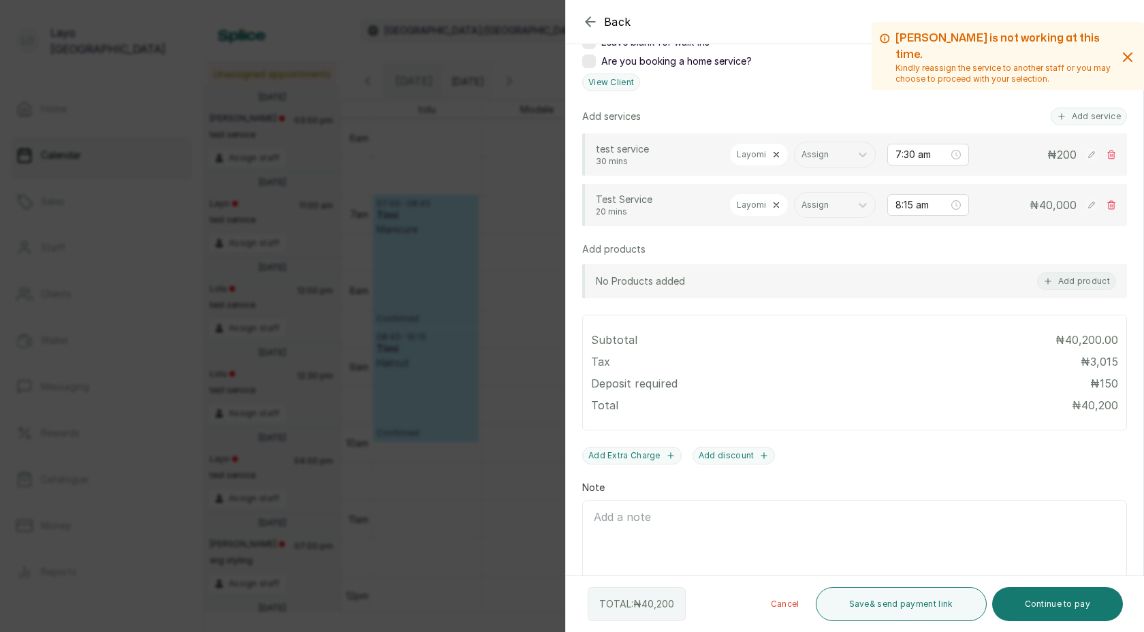
click at [774, 204] on icon at bounding box center [777, 205] width 10 height 10
click at [755, 207] on div at bounding box center [758, 205] width 42 height 12
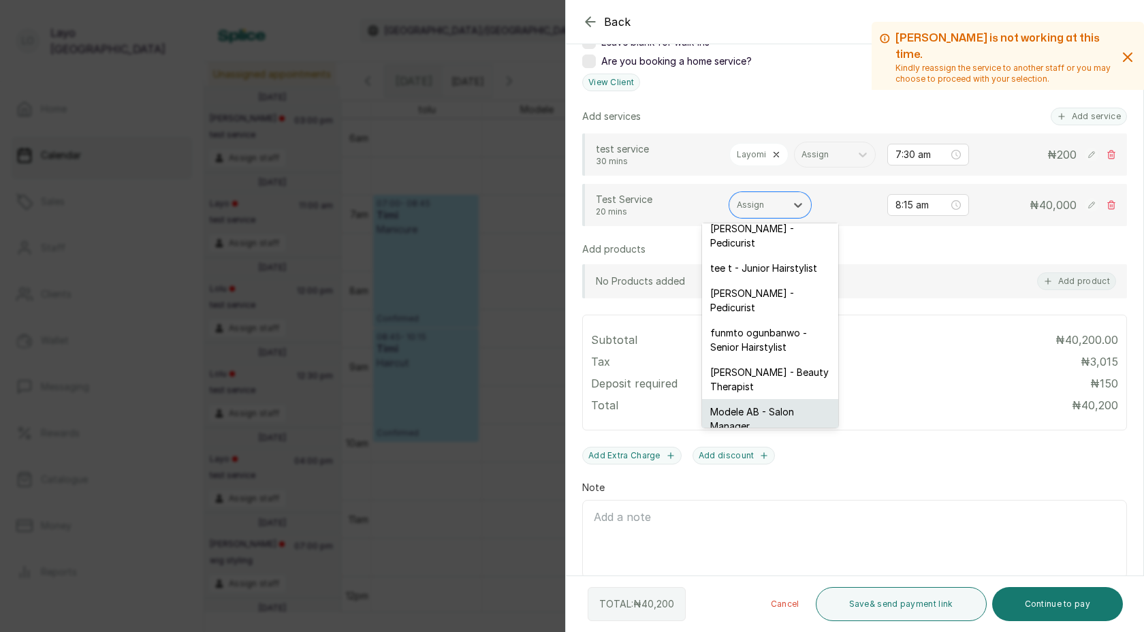
scroll to position [99, 0]
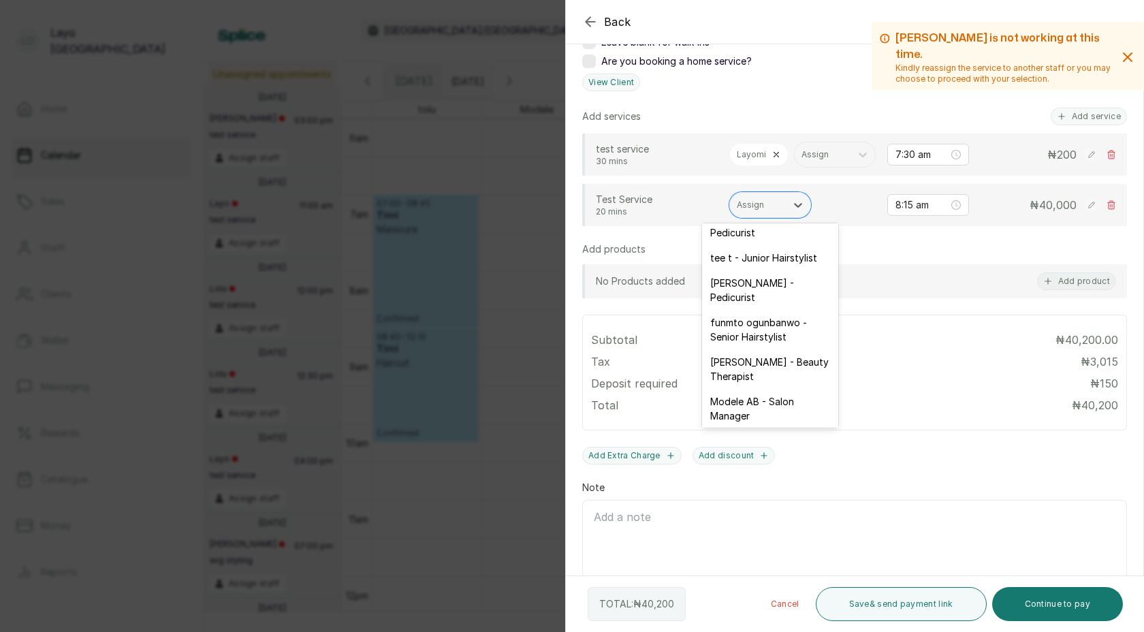
click at [753, 428] on div "tolu og - Pedicurist" at bounding box center [770, 440] width 136 height 25
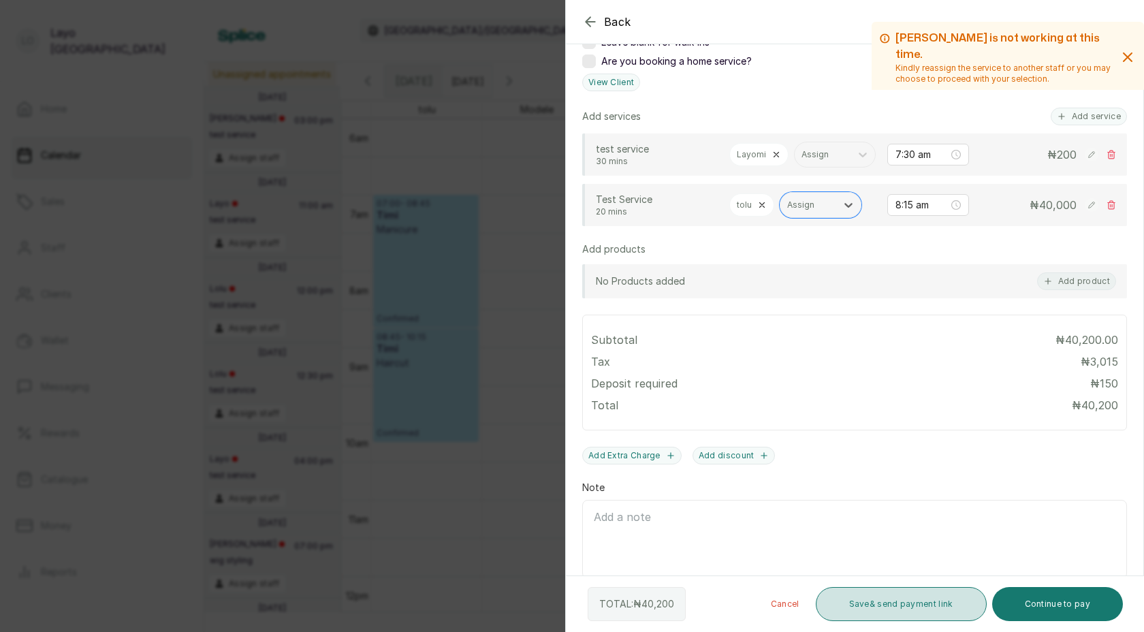
click at [903, 592] on button "Save & send payment link" at bounding box center [901, 604] width 171 height 34
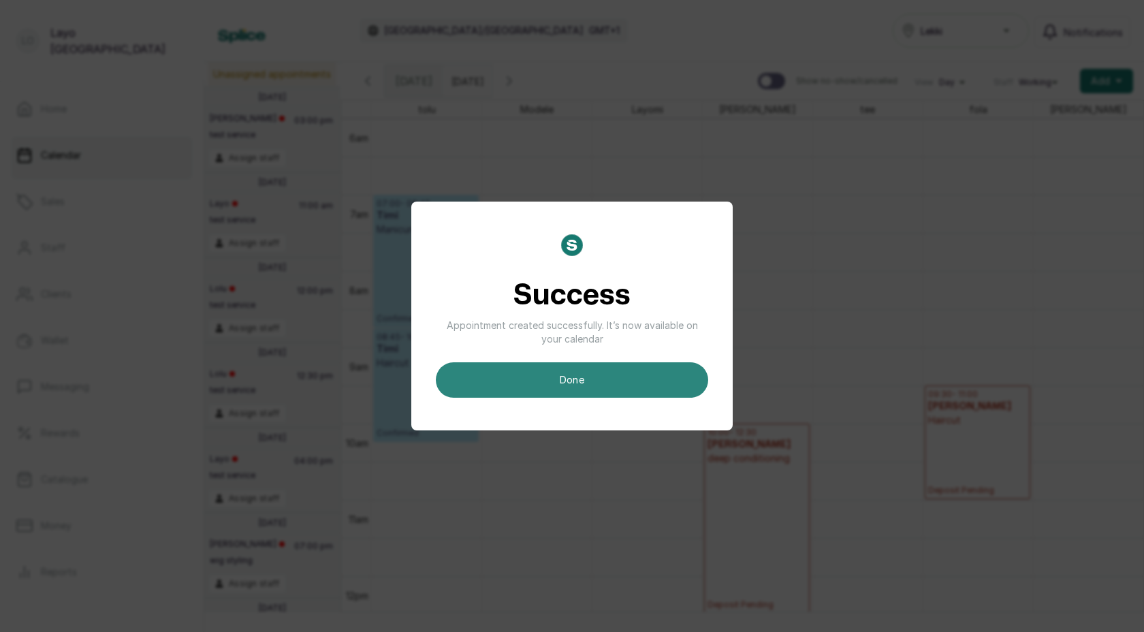
click at [639, 386] on button "done" at bounding box center [572, 379] width 272 height 35
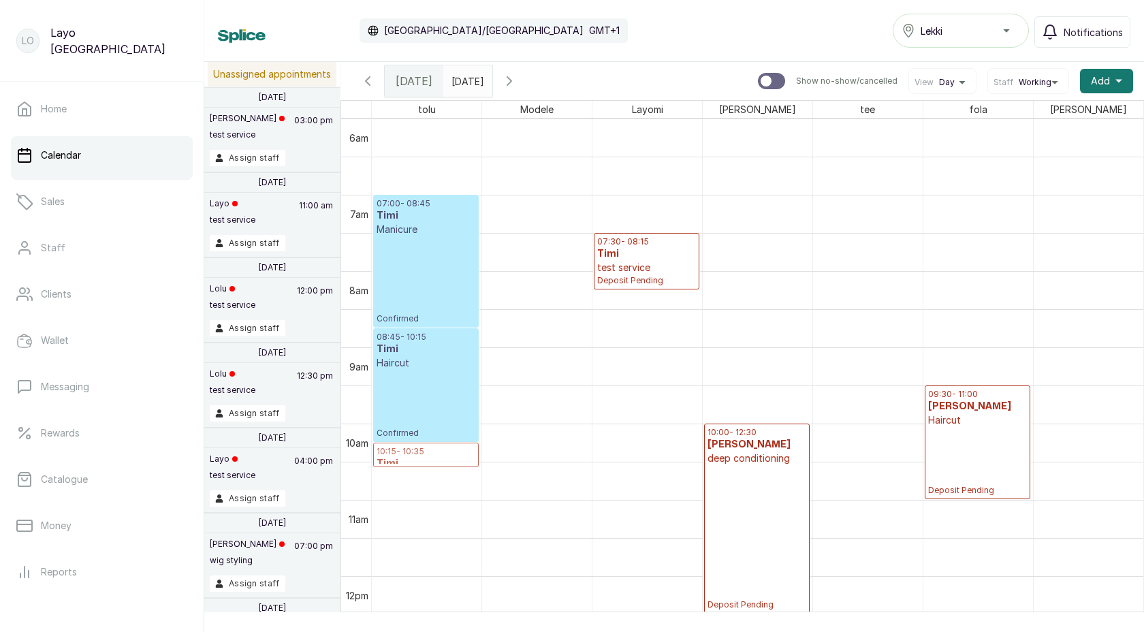
drag, startPoint x: 448, startPoint y: 302, endPoint x: 424, endPoint y: 463, distance: 163.1
click at [424, 463] on div "07:00 - 08:45 Timi Manicure Confirmed 08:15 - 08:35 Timi Test Service Deposit P…" at bounding box center [427, 576] width 110 height 1831
click at [437, 455] on p "10:15 - 10:35" at bounding box center [426, 451] width 99 height 11
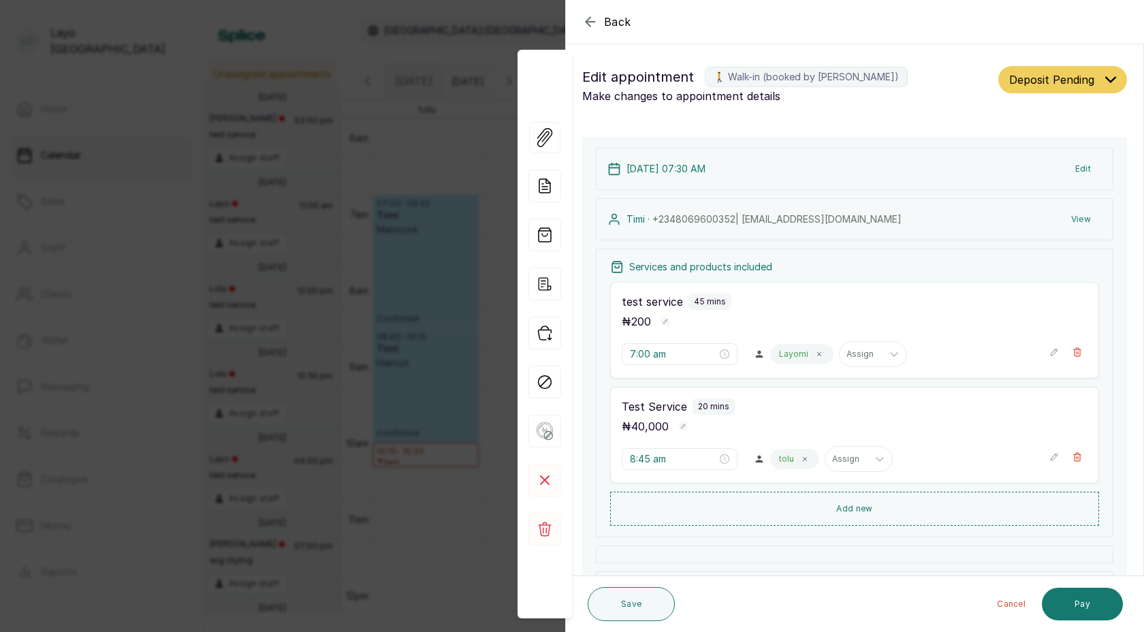
type input "7:30 am"
type input "10:15 am"
click at [434, 380] on div "Back Appointment Details Edit appointment 🚶 Walk-in (booked by Layo Ogunbanwo) …" at bounding box center [572, 316] width 1144 height 632
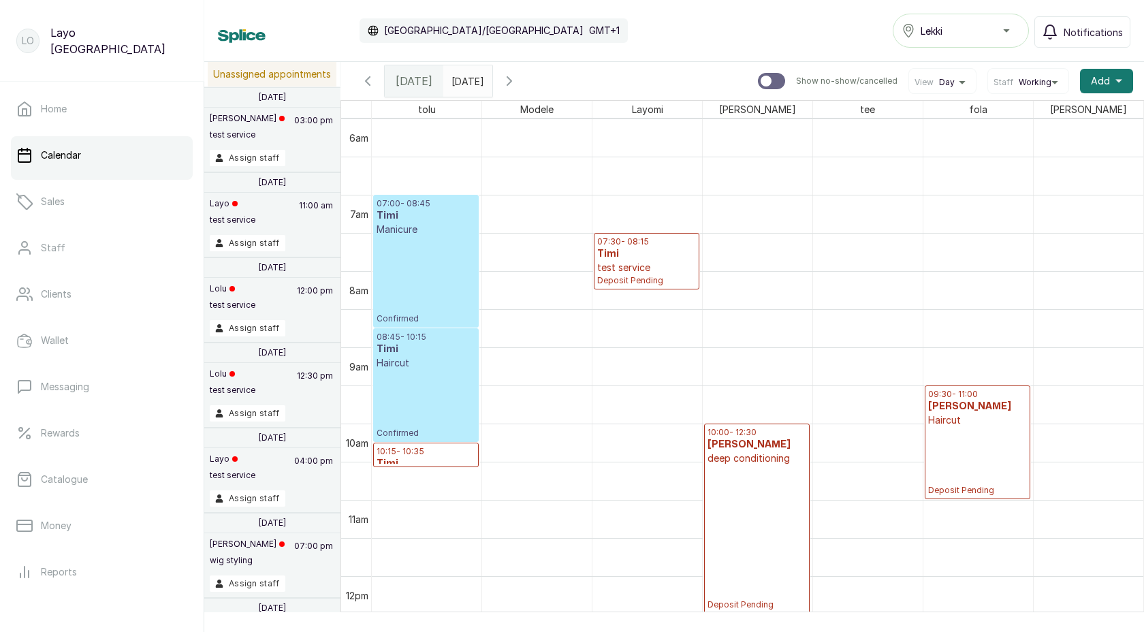
click at [631, 262] on p "test service" at bounding box center [646, 268] width 99 height 14
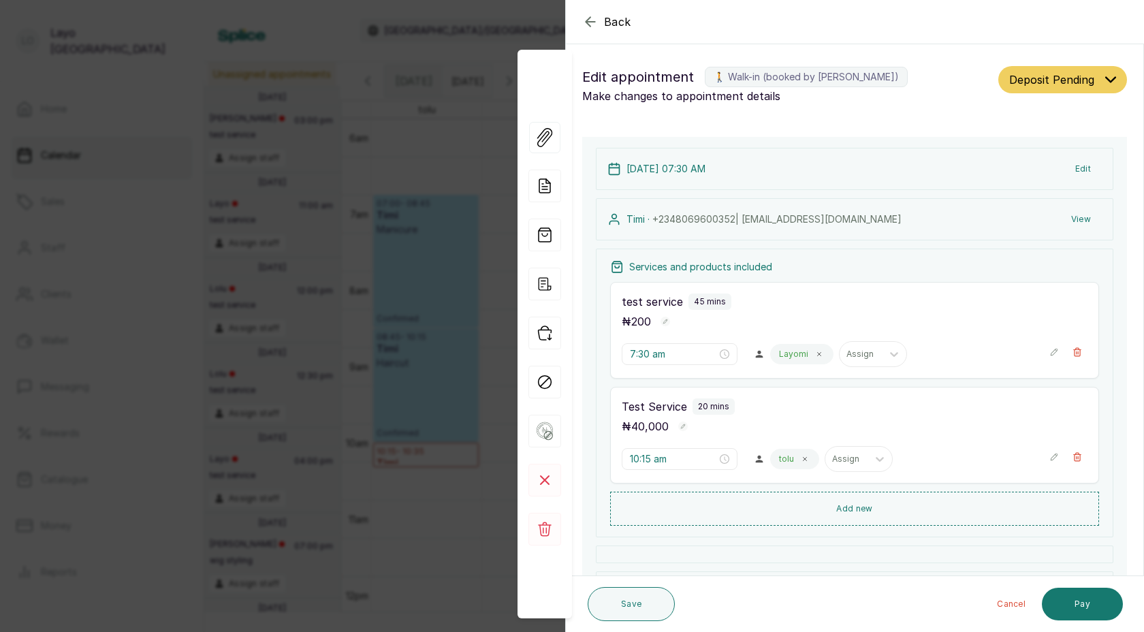
click at [417, 347] on div "Back Appointment Details Edit appointment 🚶 Walk-in (booked by Layo Ogunbanwo) …" at bounding box center [572, 316] width 1144 height 632
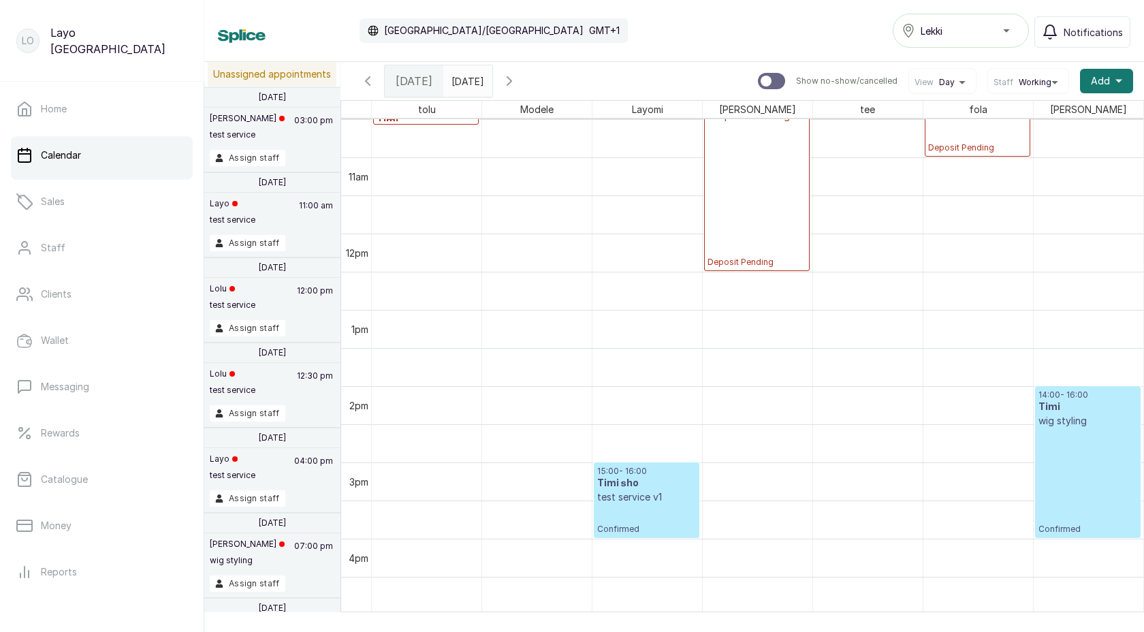
scroll to position [0, 0]
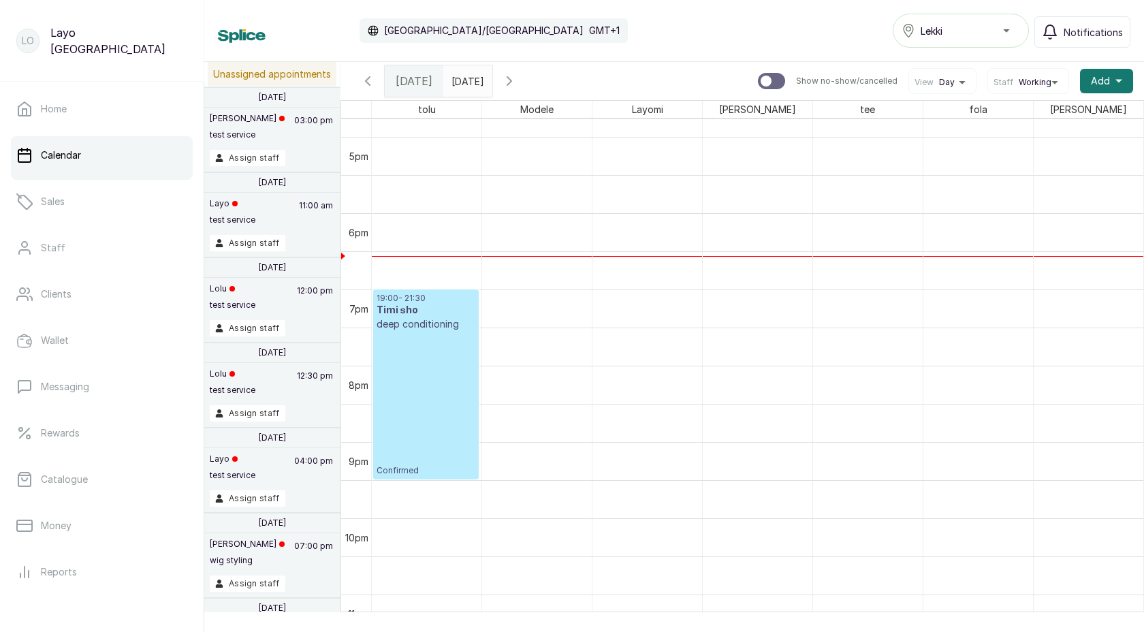
click at [420, 398] on p "Confirmed" at bounding box center [426, 403] width 99 height 145
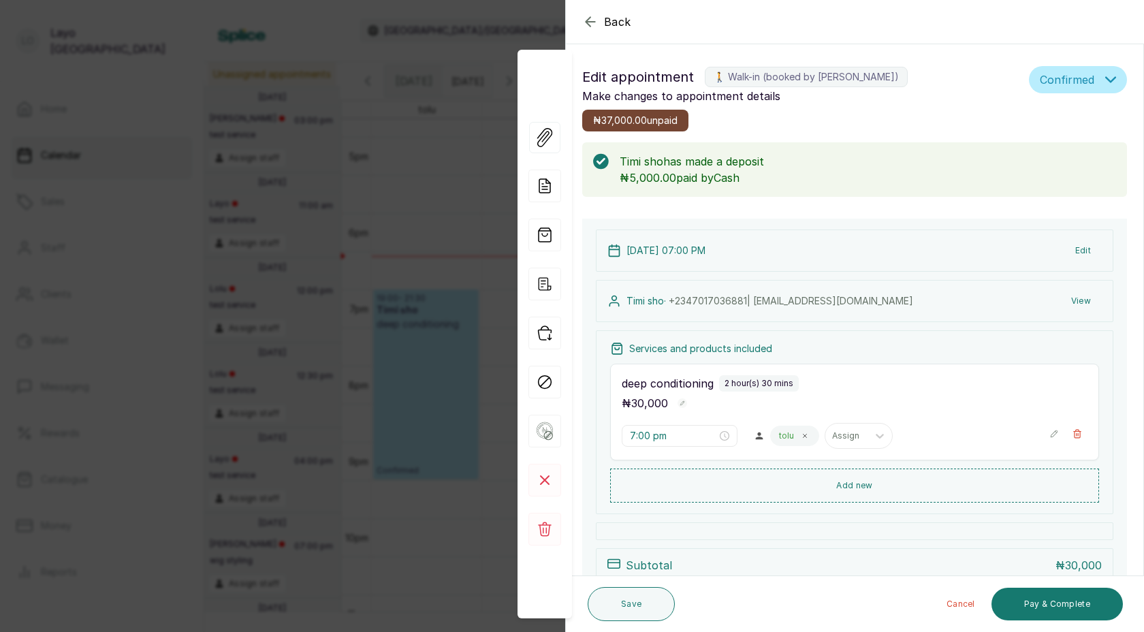
click at [435, 443] on div "Back Appointment Details Edit appointment 🚶 Walk-in (booked by Layo Ogunbanwo) …" at bounding box center [572, 316] width 1144 height 632
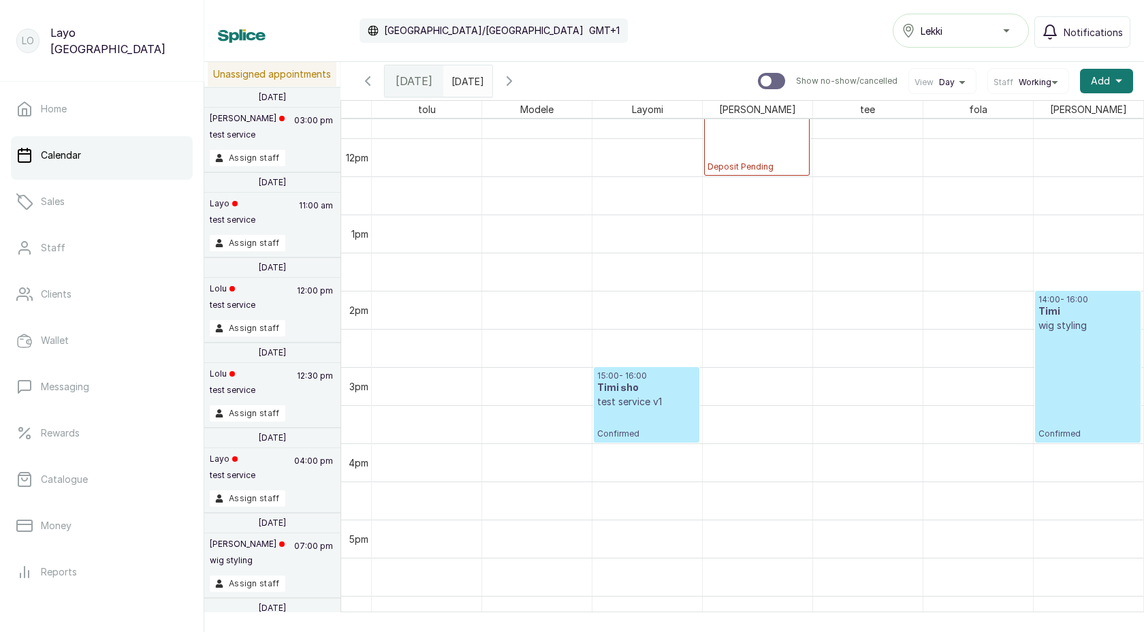
click at [1099, 354] on p "Confirmed" at bounding box center [1088, 385] width 99 height 107
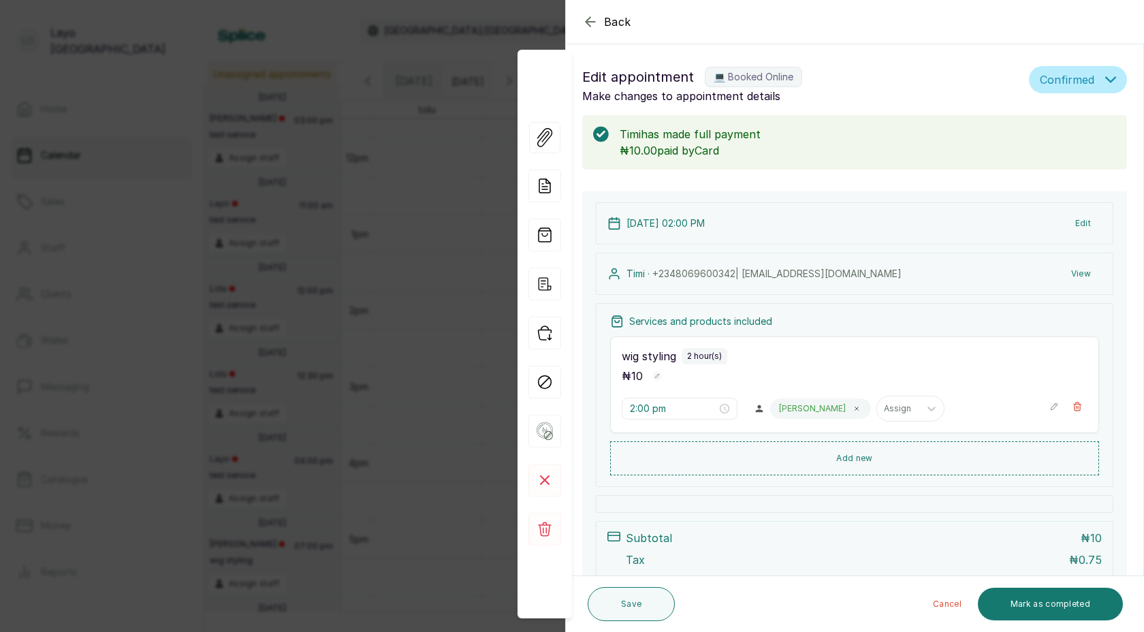
click at [422, 424] on div "Back Appointment Details Edit appointment 💻 Booked Online Make changes to appoi…" at bounding box center [572, 316] width 1144 height 632
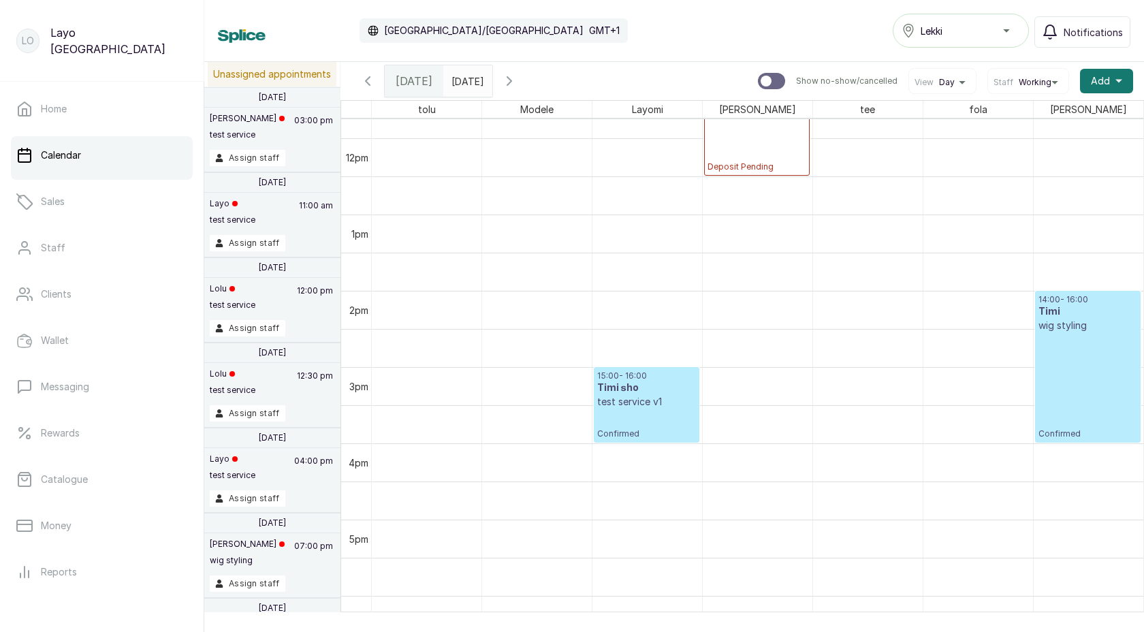
click at [936, 44] on button "Lekki" at bounding box center [961, 31] width 136 height 34
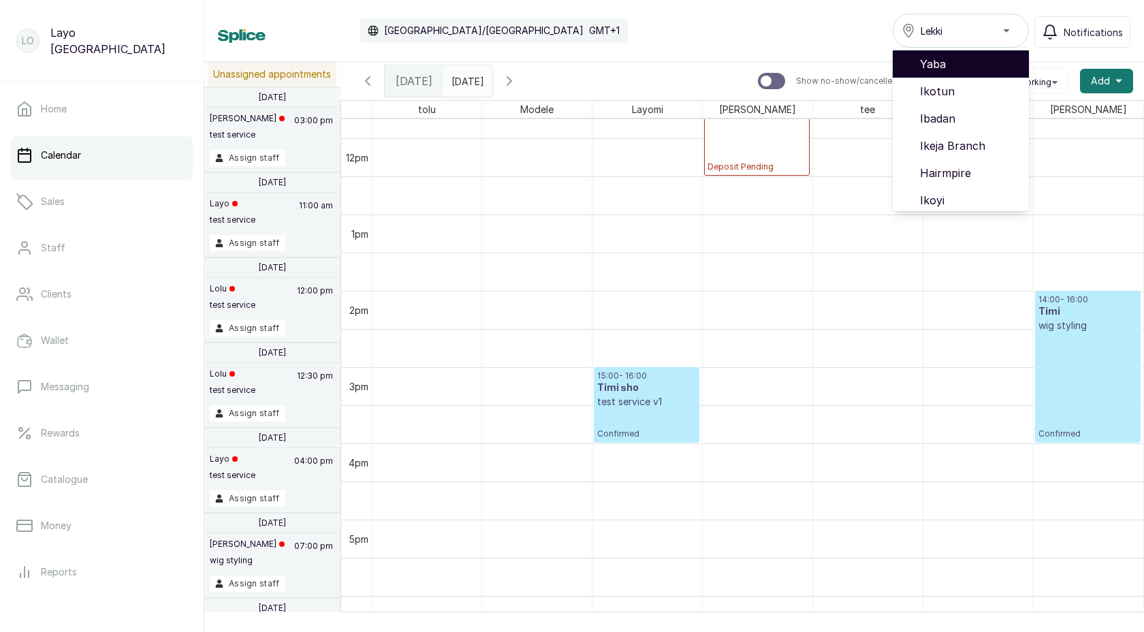
click at [944, 65] on span "Yaba" at bounding box center [969, 64] width 98 height 16
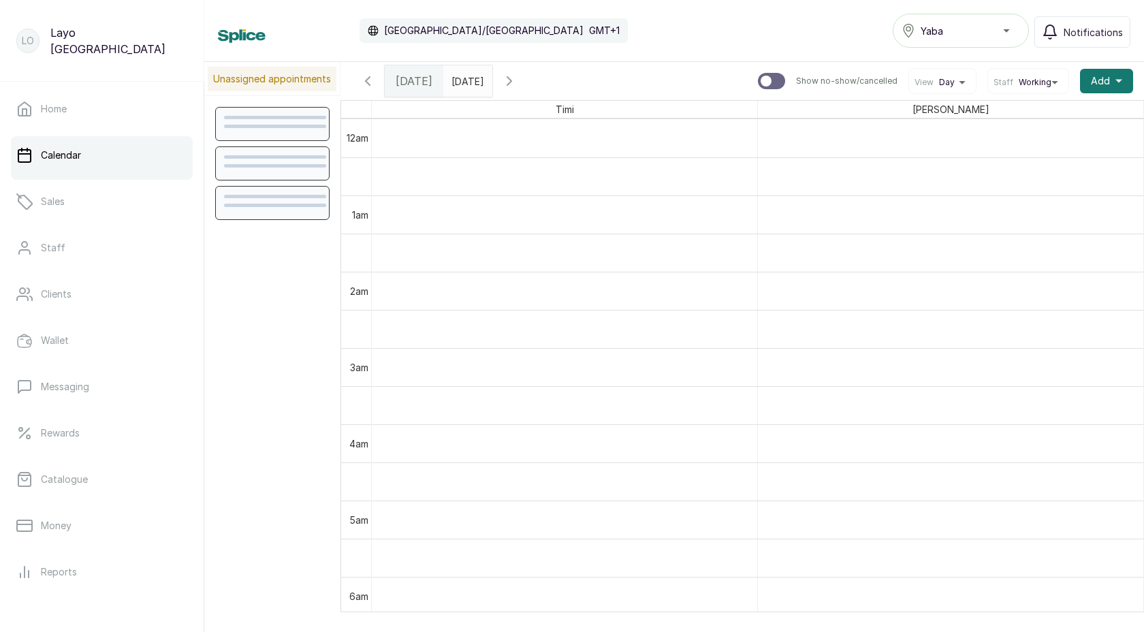
scroll to position [458, 0]
click at [936, 33] on span "Yaba" at bounding box center [932, 31] width 22 height 14
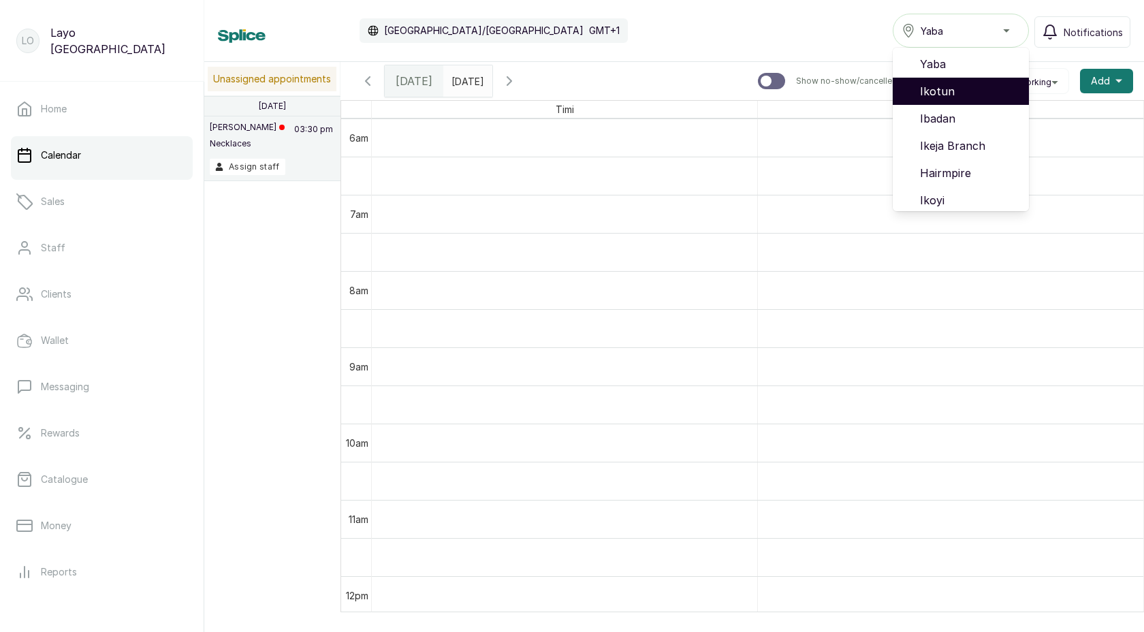
click at [934, 83] on span "Ikotun" at bounding box center [969, 91] width 98 height 16
